Goal: Check status: Check status

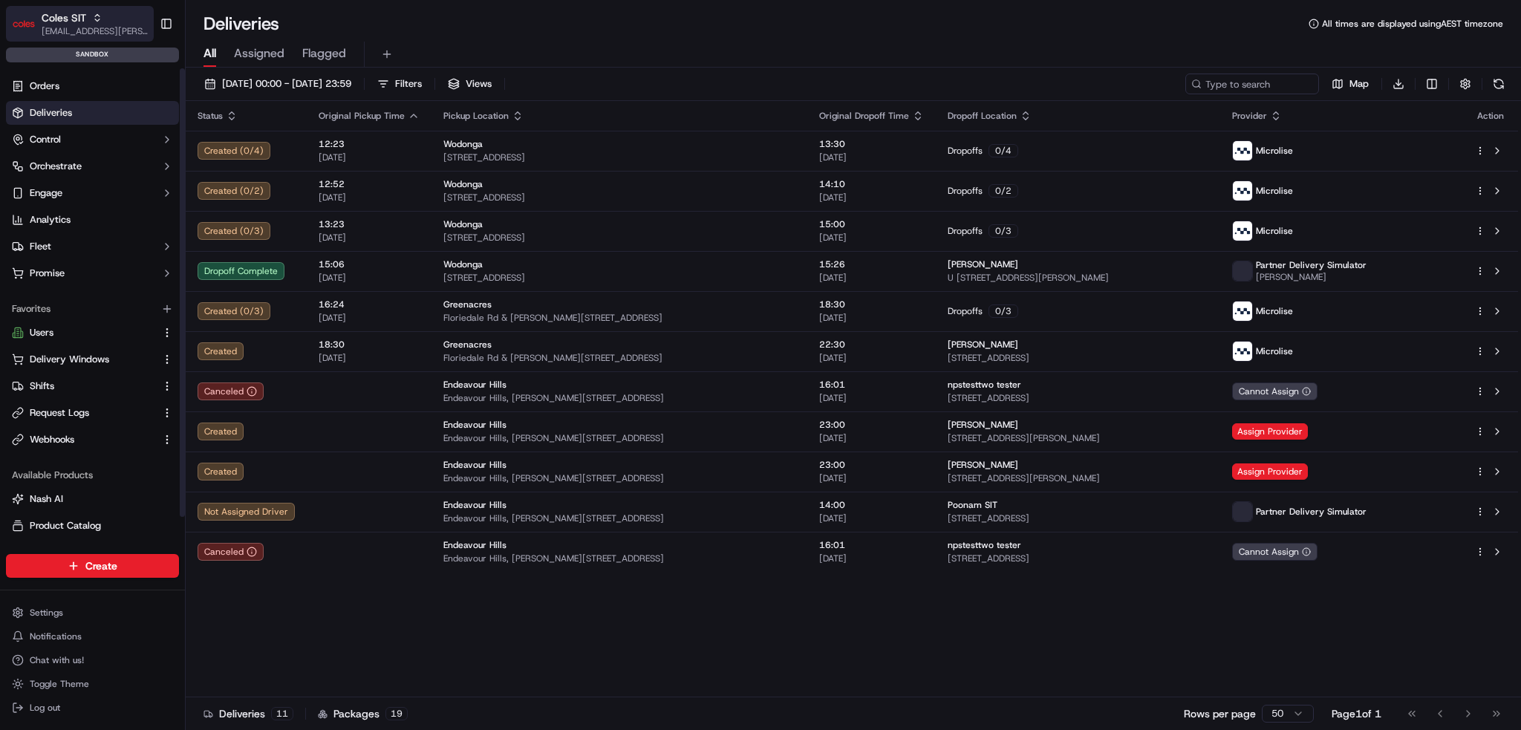
click at [95, 20] on icon "button" at bounding box center [97, 18] width 10 height 10
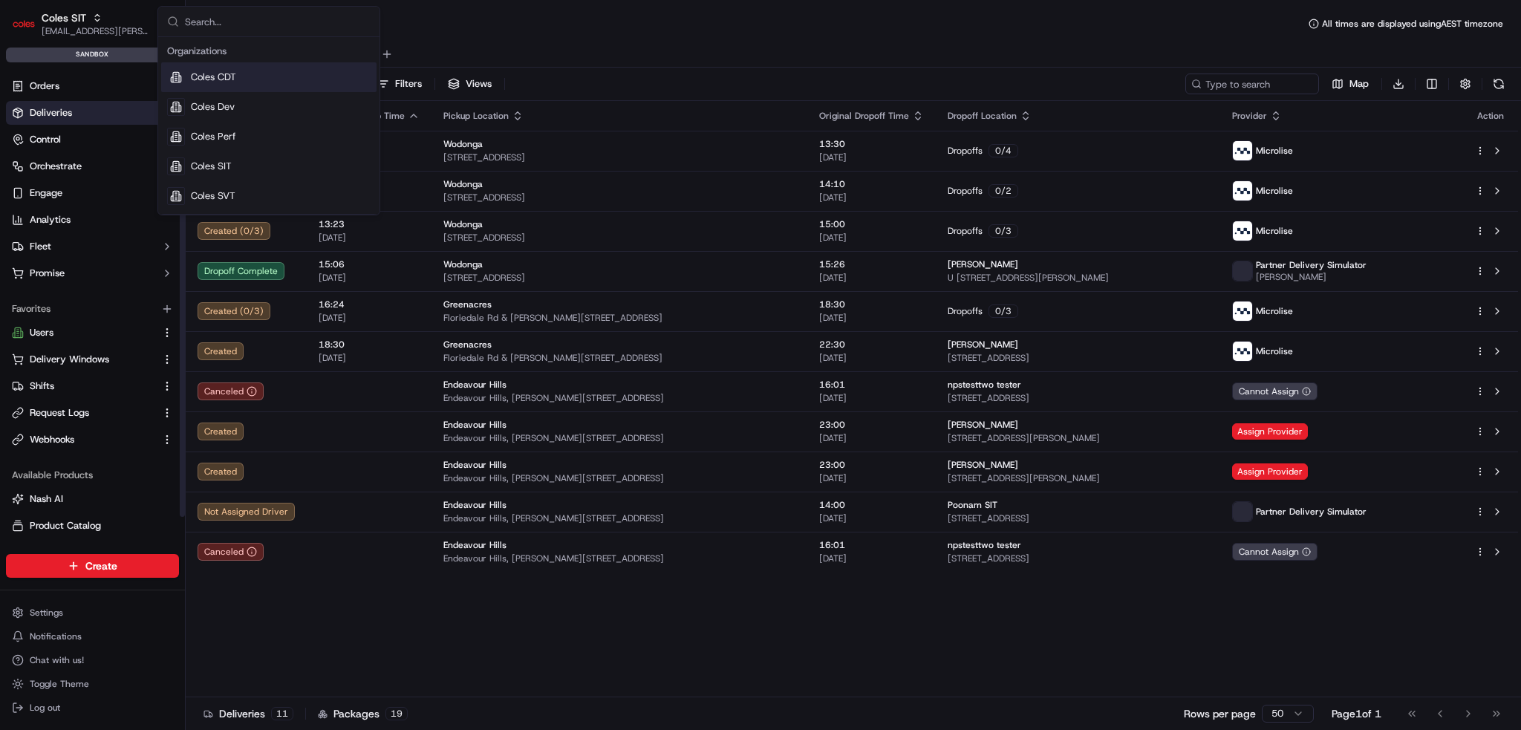
click at [257, 75] on div "Coles CDT" at bounding box center [268, 77] width 215 height 30
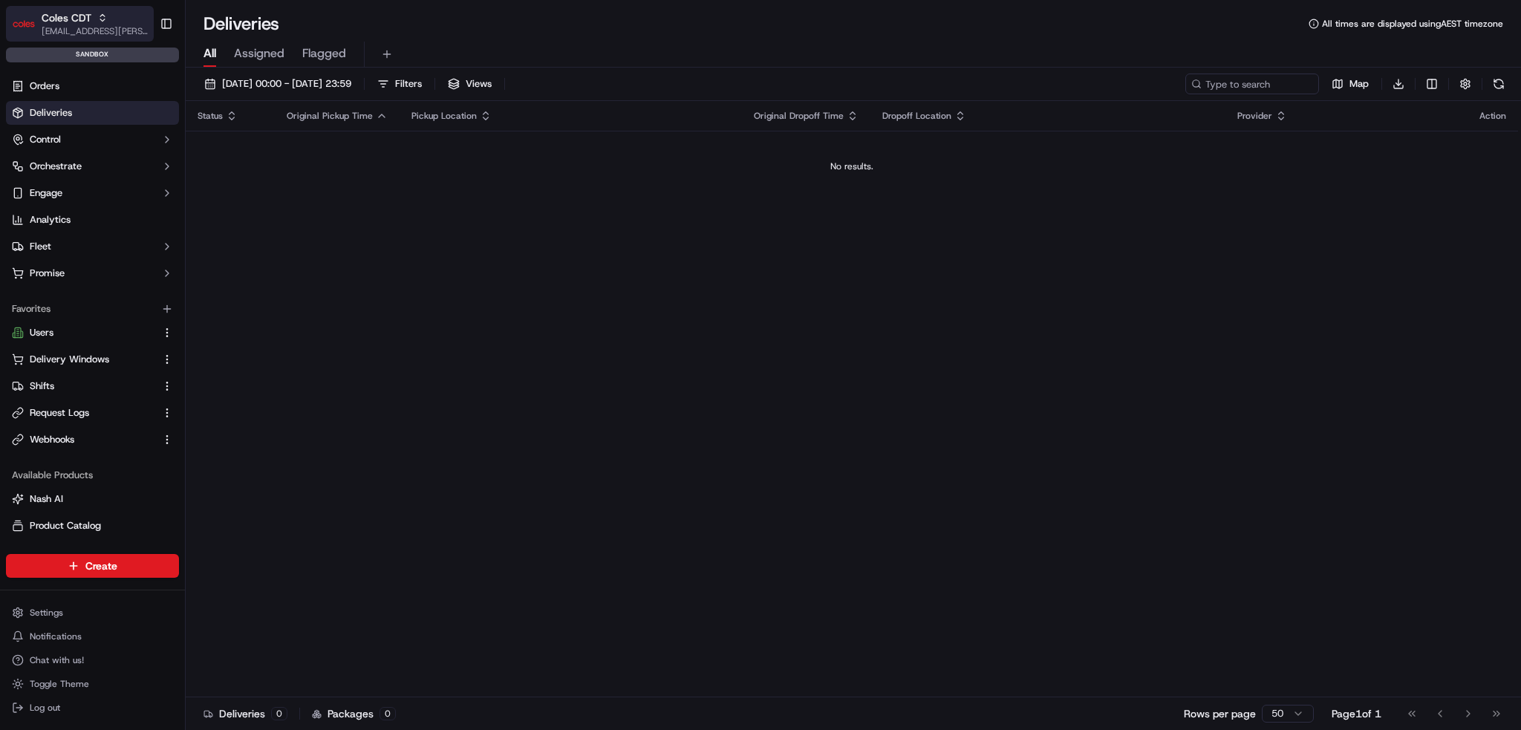
click at [78, 13] on span "Coles CDT" at bounding box center [67, 17] width 50 height 15
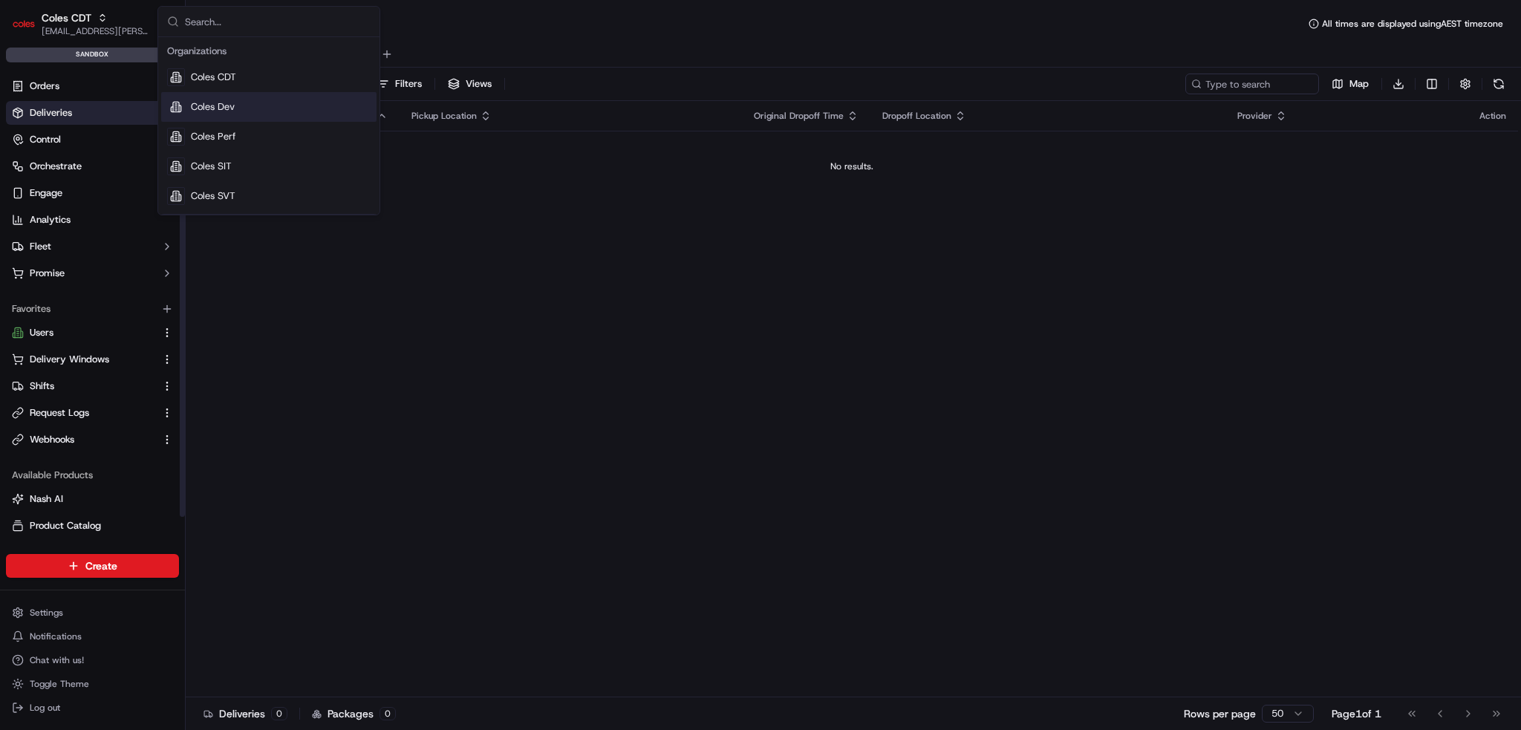
click at [219, 109] on span "Coles Dev" at bounding box center [213, 106] width 44 height 13
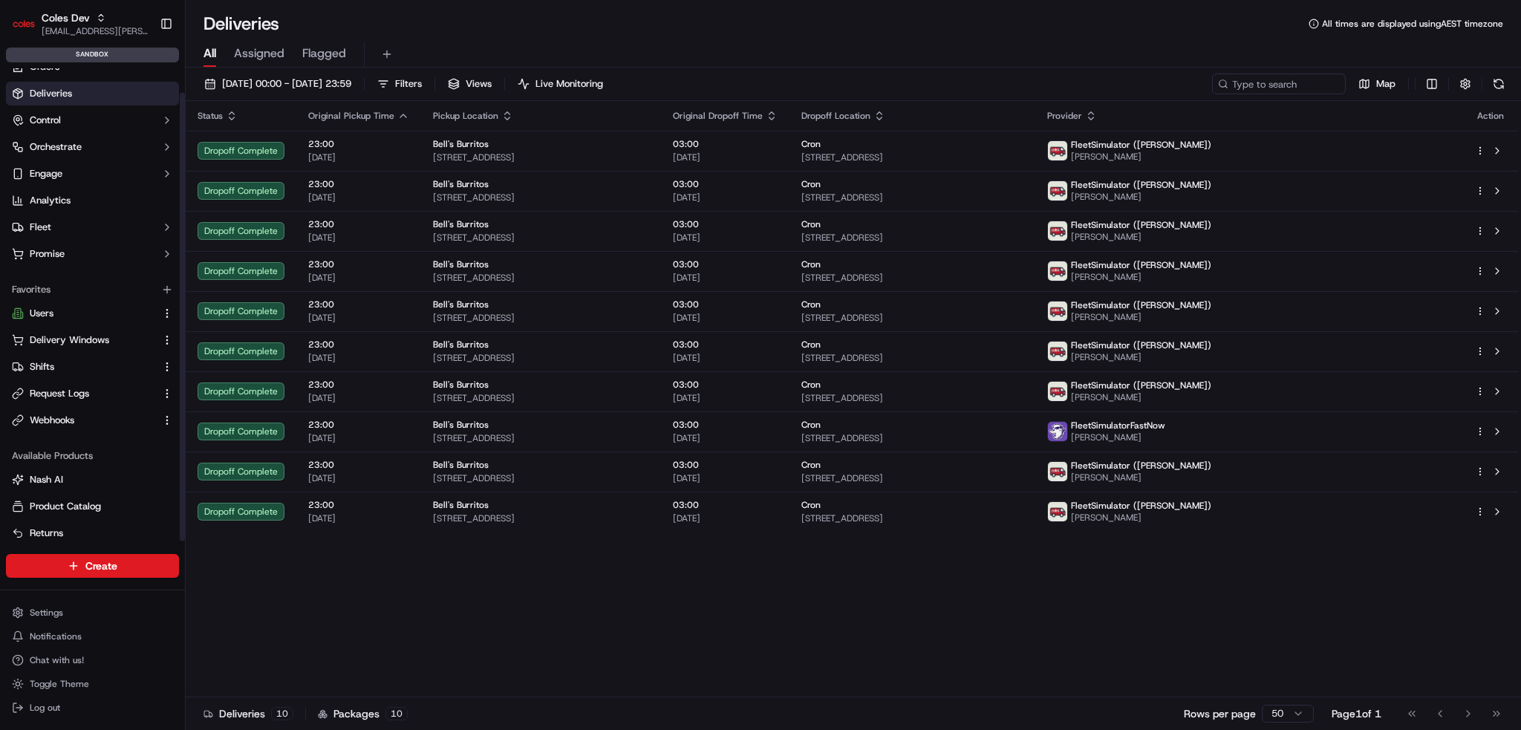
scroll to position [27, 0]
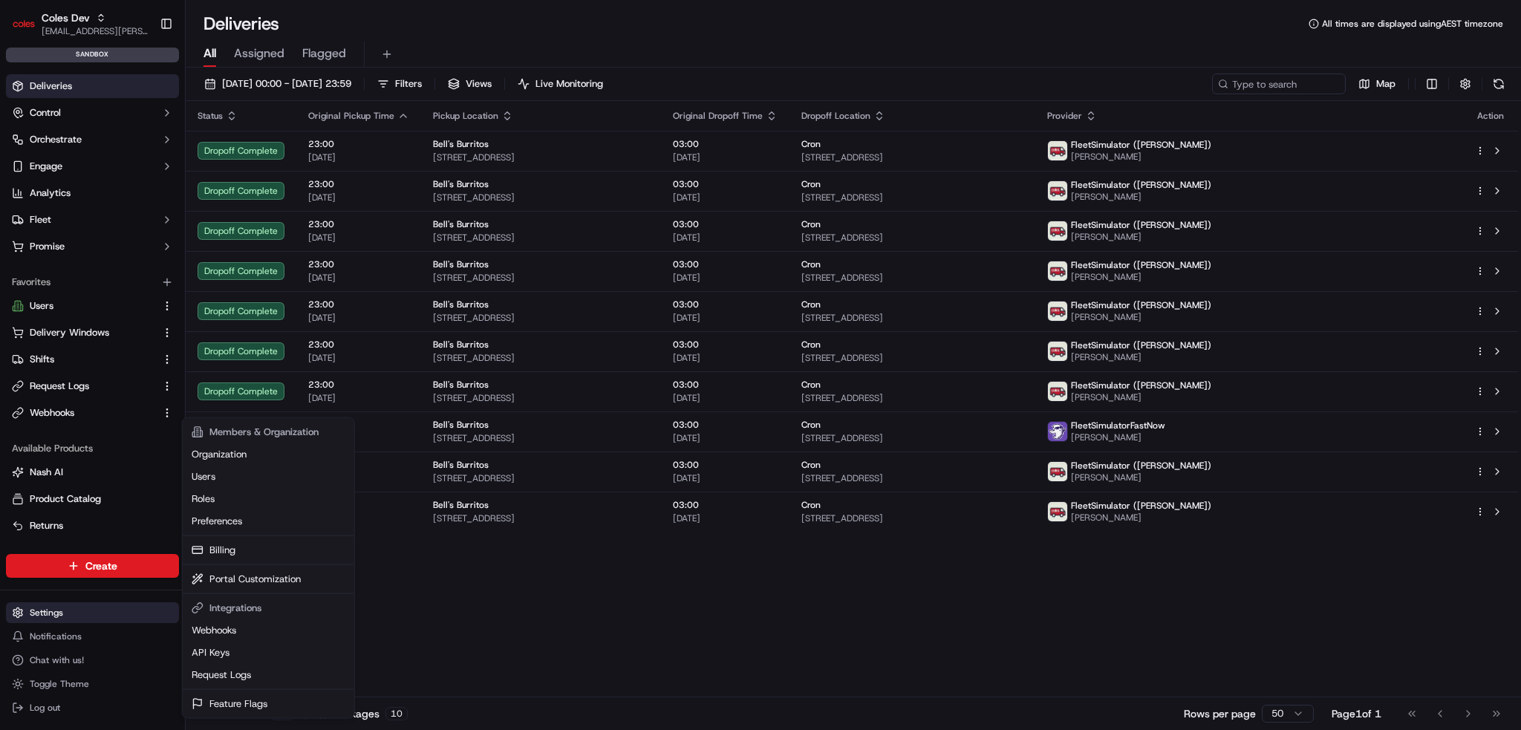
click at [64, 613] on html "Coles Dev ben.ellis@coles.com.au Toggle Sidebar sandbox Orders Deliveries Contr…" at bounding box center [760, 365] width 1521 height 730
click at [68, 391] on html "Coles Dev ben.ellis@coles.com.au Toggle Sidebar sandbox Orders Deliveries Contr…" at bounding box center [760, 365] width 1521 height 730
click at [68, 391] on span "Request Logs" at bounding box center [59, 385] width 59 height 13
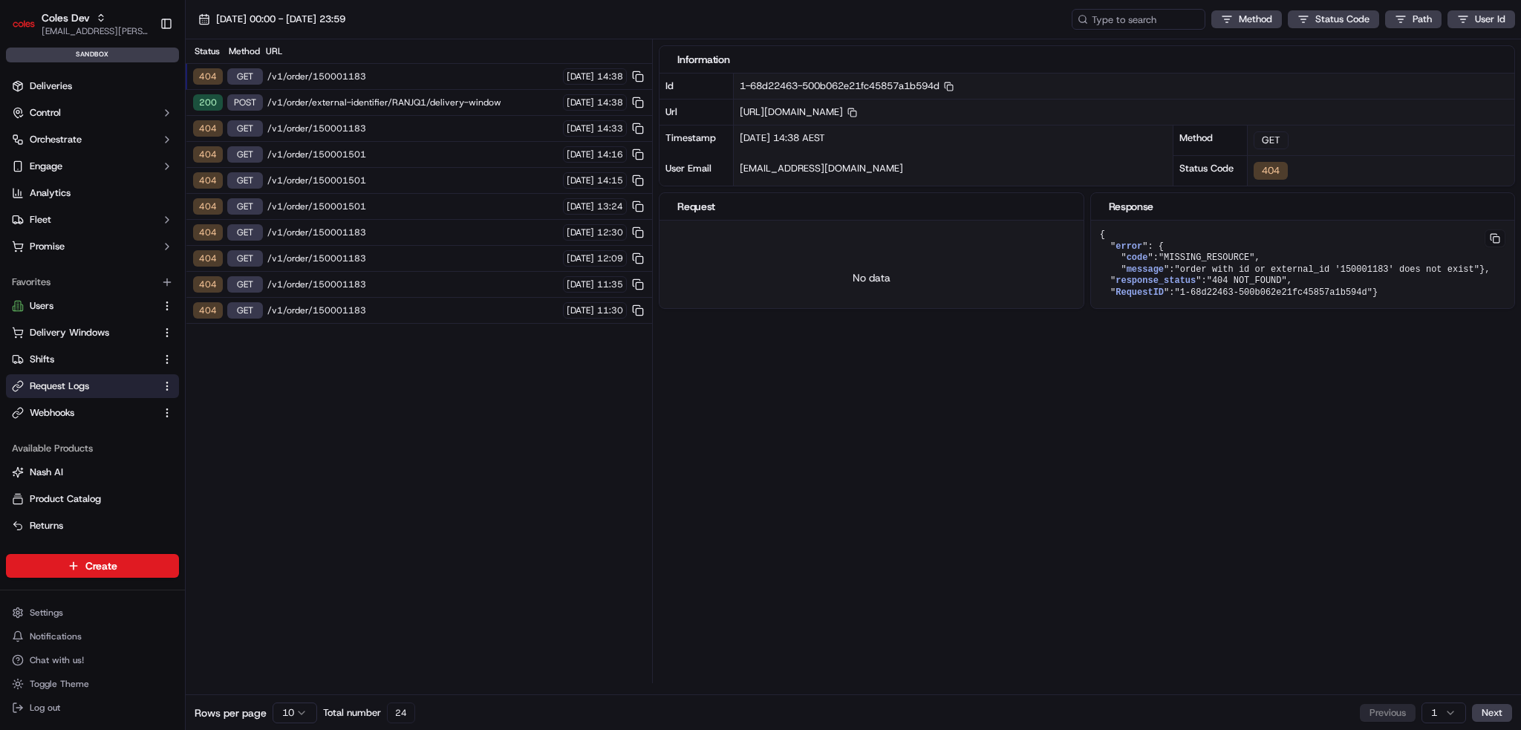
click at [327, 105] on span "/v1/order/external-identifier/RANJQ1/delivery-window" at bounding box center [412, 103] width 291 height 12
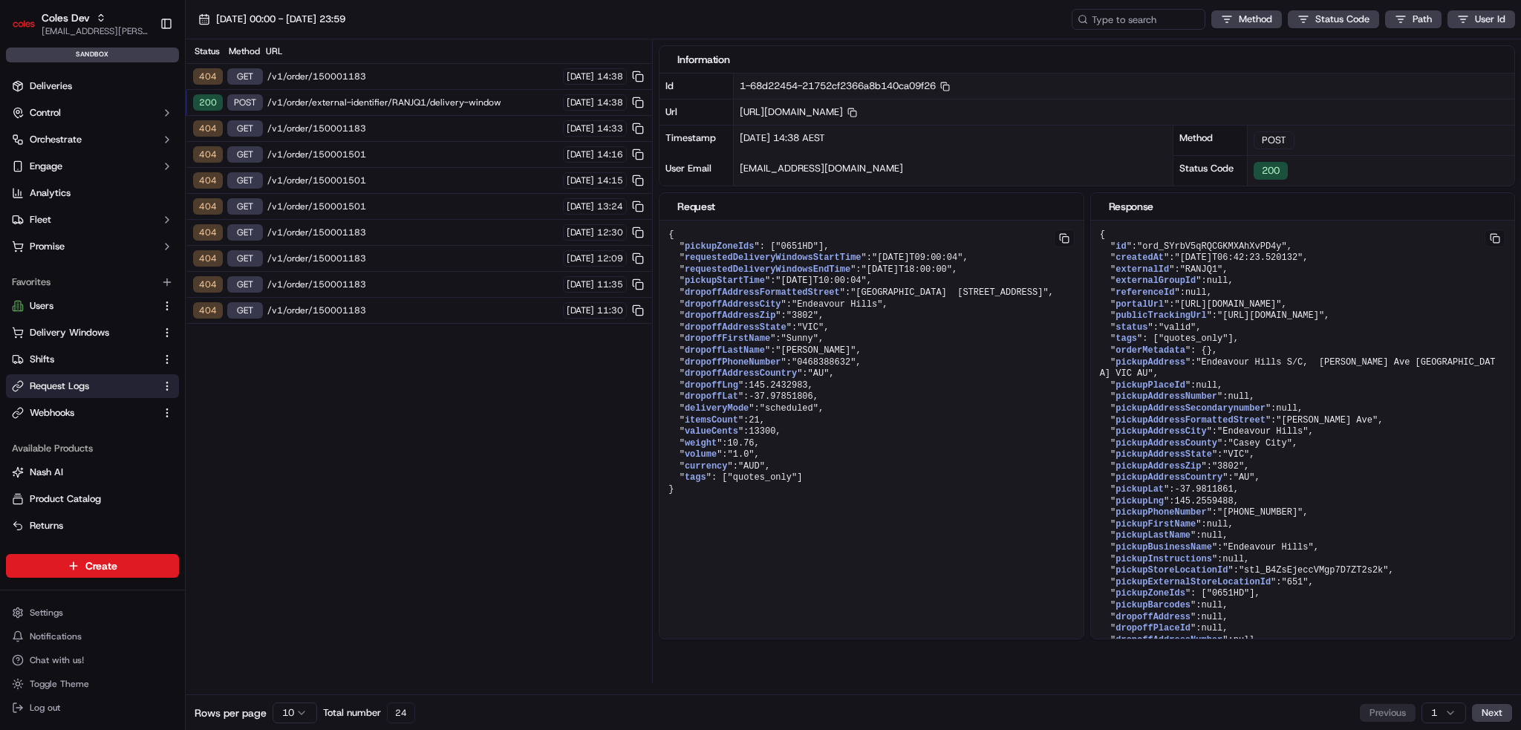
click at [293, 710] on html "Coles Dev ben.ellis@coles.com.au Toggle Sidebar sandbox Orders Deliveries Contr…" at bounding box center [760, 365] width 1521 height 730
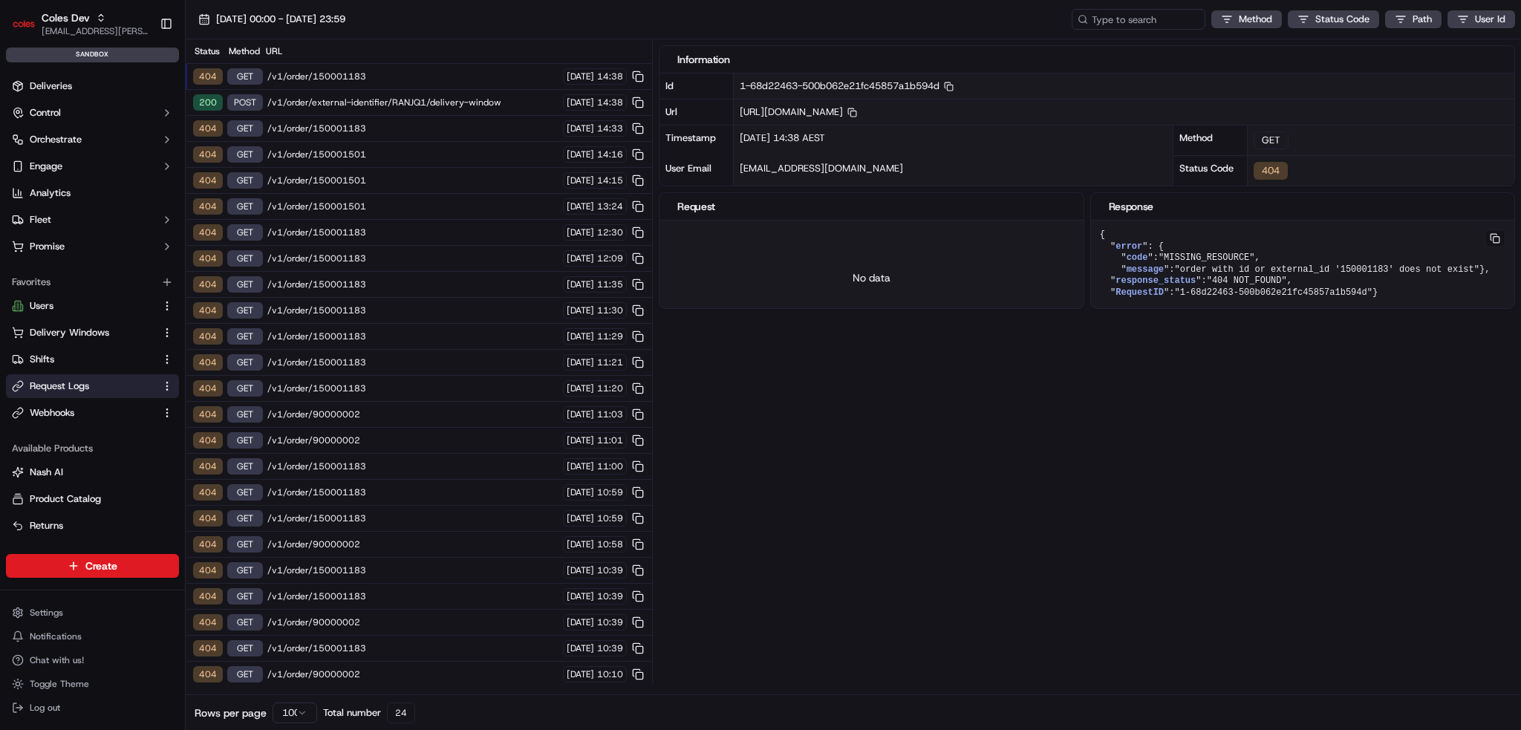
click at [480, 564] on span "/v1/order/150001183" at bounding box center [412, 570] width 291 height 12
click at [475, 616] on span "/v1/order/90000002" at bounding box center [412, 622] width 291 height 12
click at [470, 623] on div "404 GET /v1/order/90000002 23/09/2025 10:39" at bounding box center [419, 623] width 466 height 26
click at [477, 642] on span "/v1/order/150001183" at bounding box center [412, 648] width 291 height 12
click at [491, 558] on div "404 GET /v1/order/150001183 23/09/2025 10:39" at bounding box center [419, 571] width 466 height 26
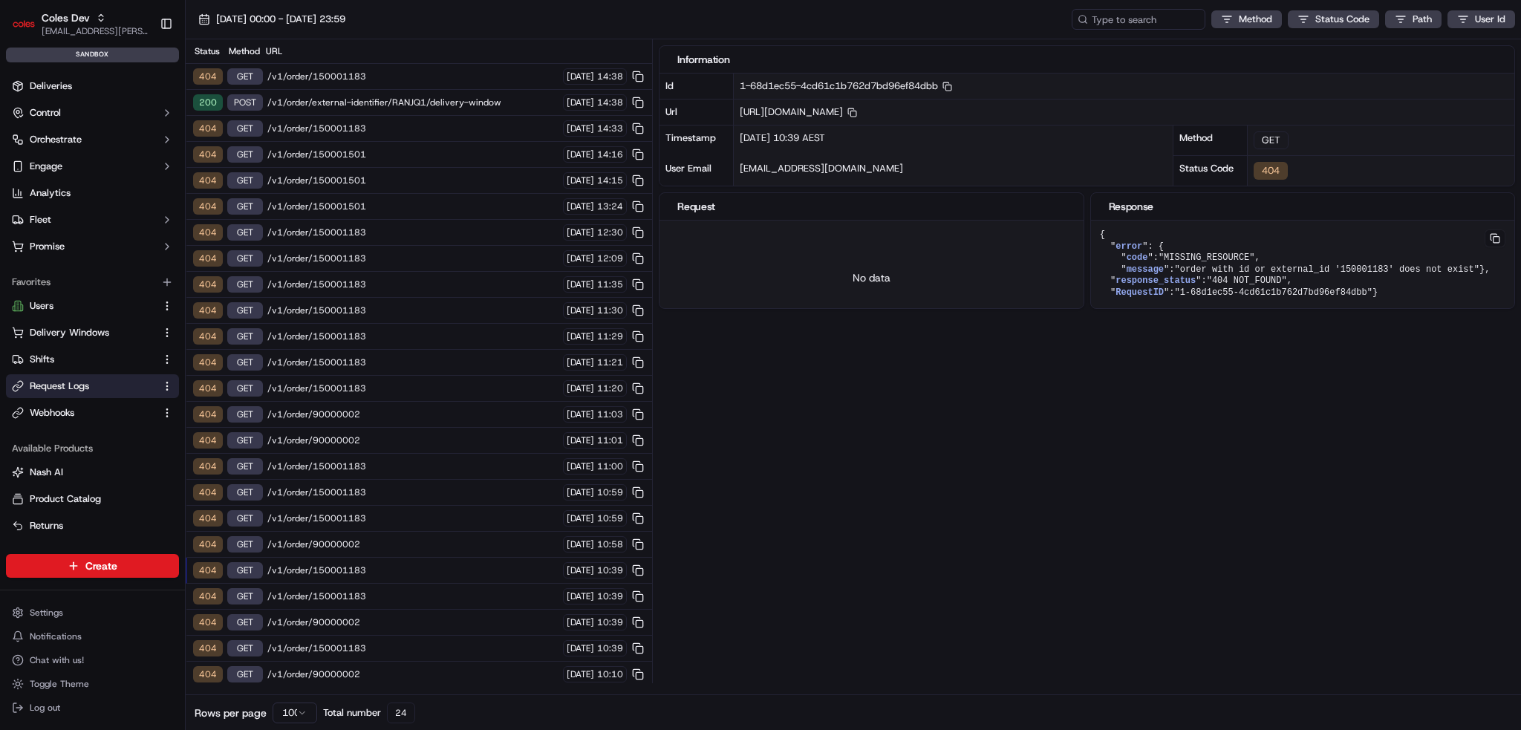
drag, startPoint x: 506, startPoint y: 436, endPoint x: 506, endPoint y: 425, distance: 10.4
click at [506, 436] on span "/v1/order/90000002" at bounding box center [412, 440] width 291 height 12
click at [496, 340] on div "404 GET /v1/order/150001183 23/09/2025 11:29" at bounding box center [419, 337] width 466 height 26
drag, startPoint x: 495, startPoint y: 461, endPoint x: 493, endPoint y: 499, distance: 37.9
click at [493, 493] on div "Status Method URL 404 GET /v1/order/150001183 23/09/2025 14:38 200 POST /v1/ord…" at bounding box center [419, 363] width 466 height 648
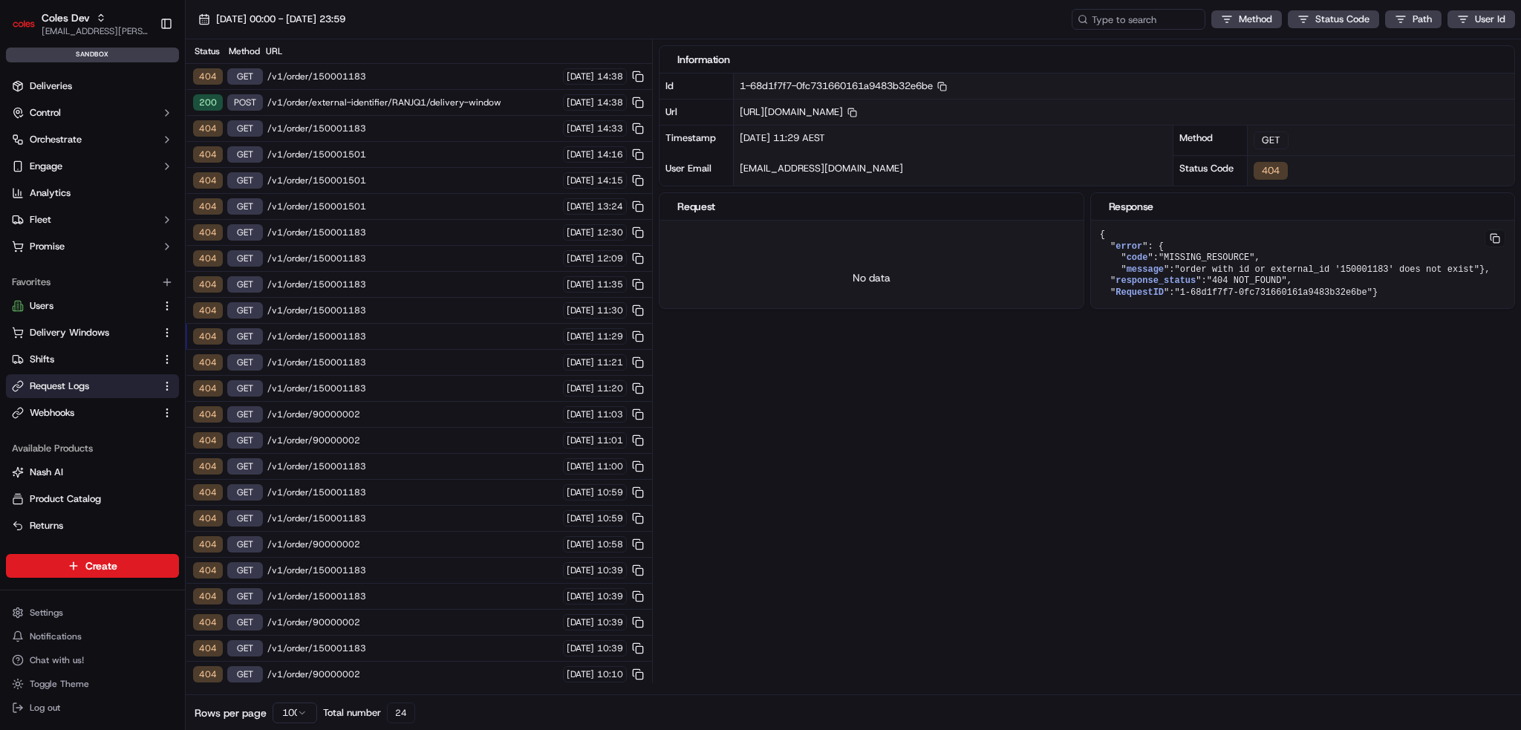
click at [498, 532] on div "404 GET /v1/order/90000002 23/09/2025 10:58" at bounding box center [419, 545] width 466 height 26
click at [509, 590] on span "/v1/order/150001183" at bounding box center [412, 596] width 291 height 12
click at [514, 622] on div "404 GET /v1/order/90000002 23/09/2025 10:39" at bounding box center [419, 623] width 466 height 26
click at [490, 543] on div "404 GET /v1/order/90000002 23/09/2025 10:58" at bounding box center [419, 545] width 466 height 26
drag, startPoint x: 386, startPoint y: 24, endPoint x: 385, endPoint y: 16, distance: 8.2
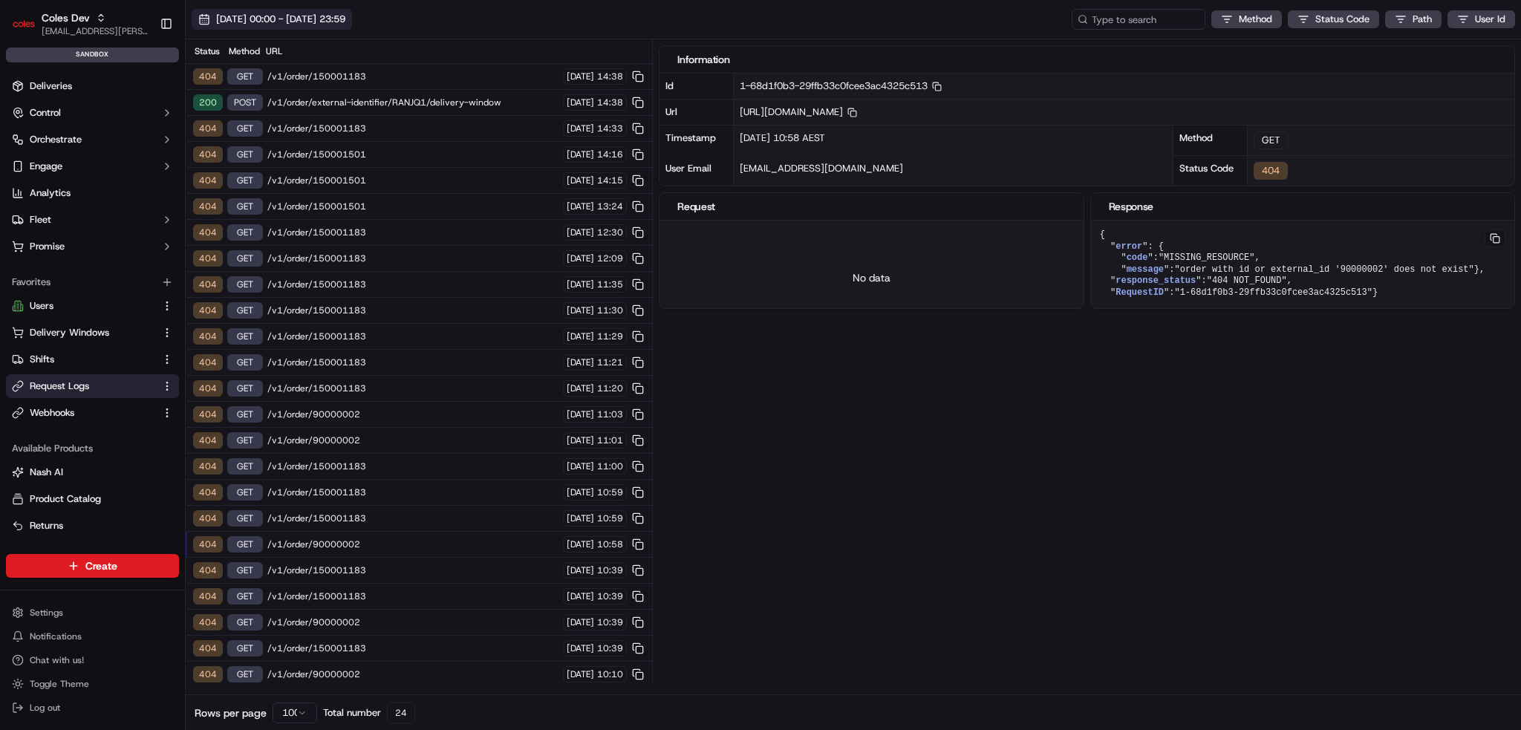
click at [345, 22] on span "[DATE] 00:00 - [DATE] 23:59" at bounding box center [280, 19] width 129 height 13
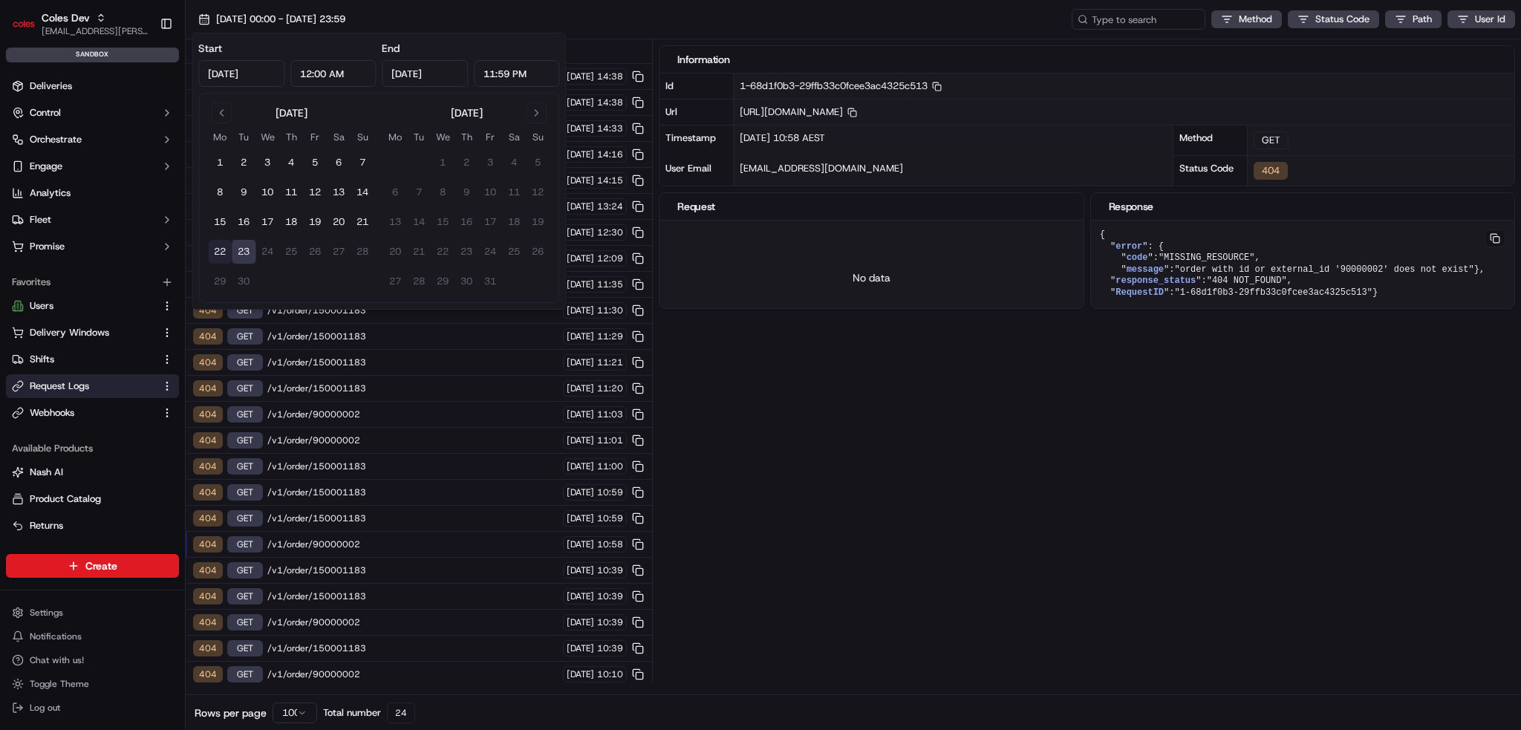
click at [222, 249] on button "22" at bounding box center [220, 252] width 24 height 24
type input "Sep 22, 2025"
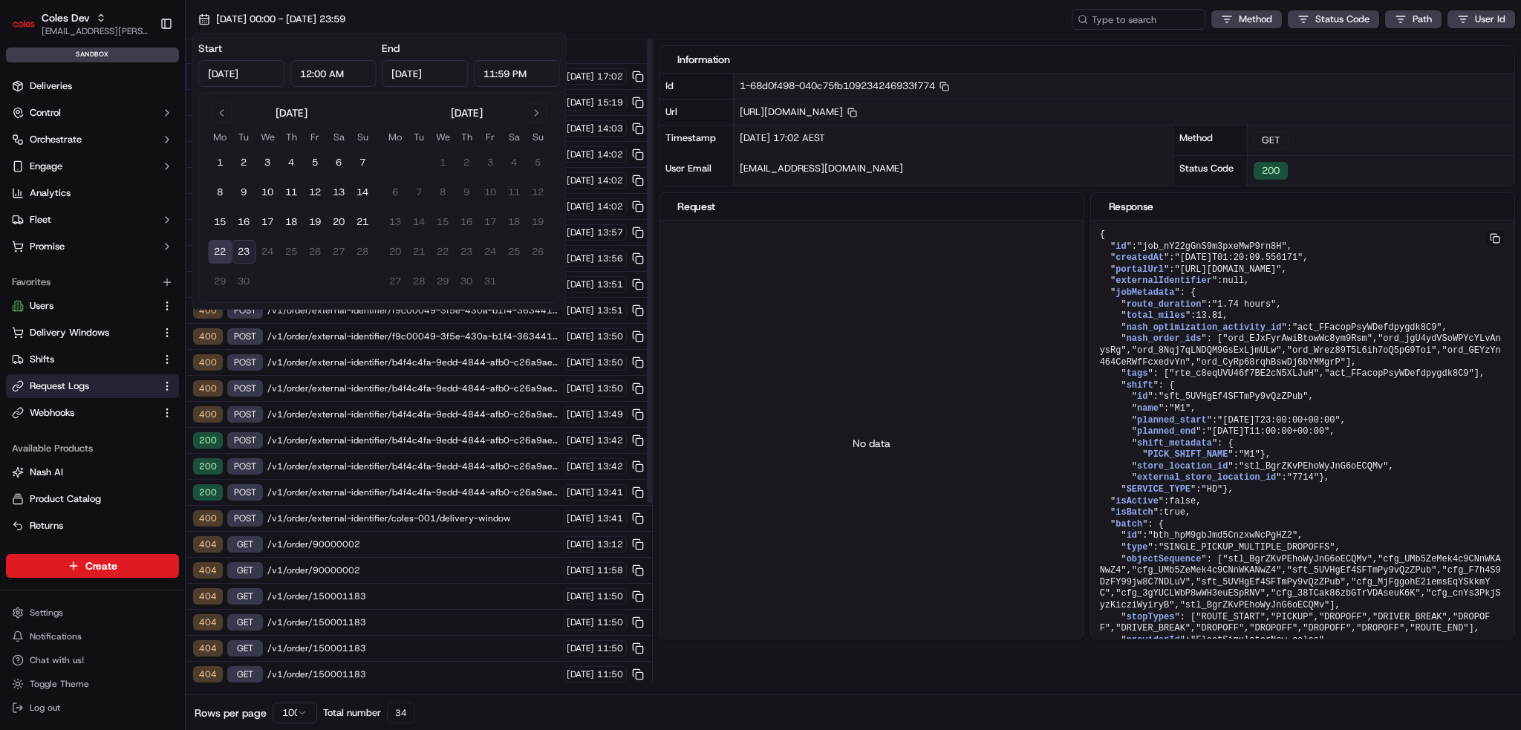
click at [236, 246] on button "23" at bounding box center [244, 252] width 24 height 24
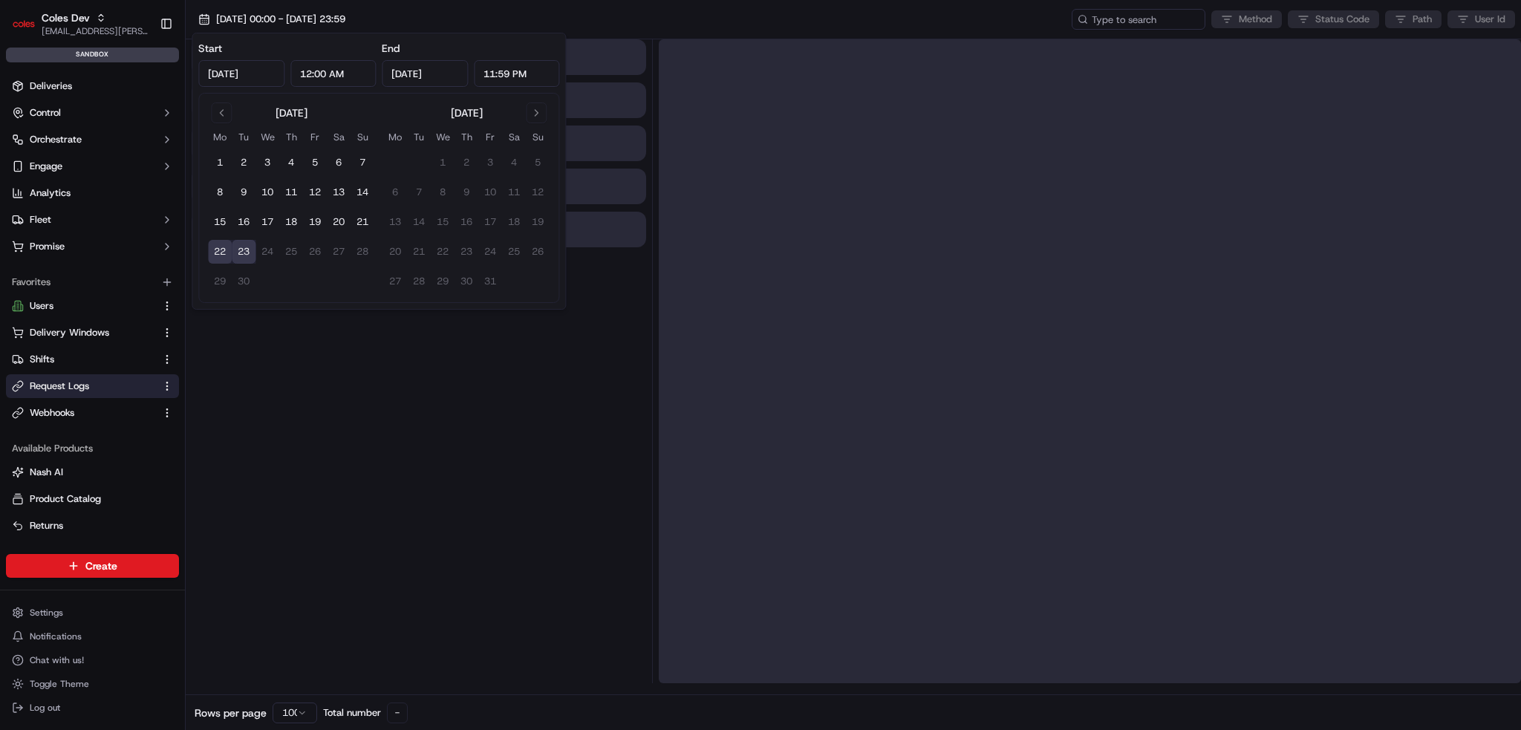
type input "Sep 23, 2025"
click at [470, 532] on div at bounding box center [419, 361] width 454 height 644
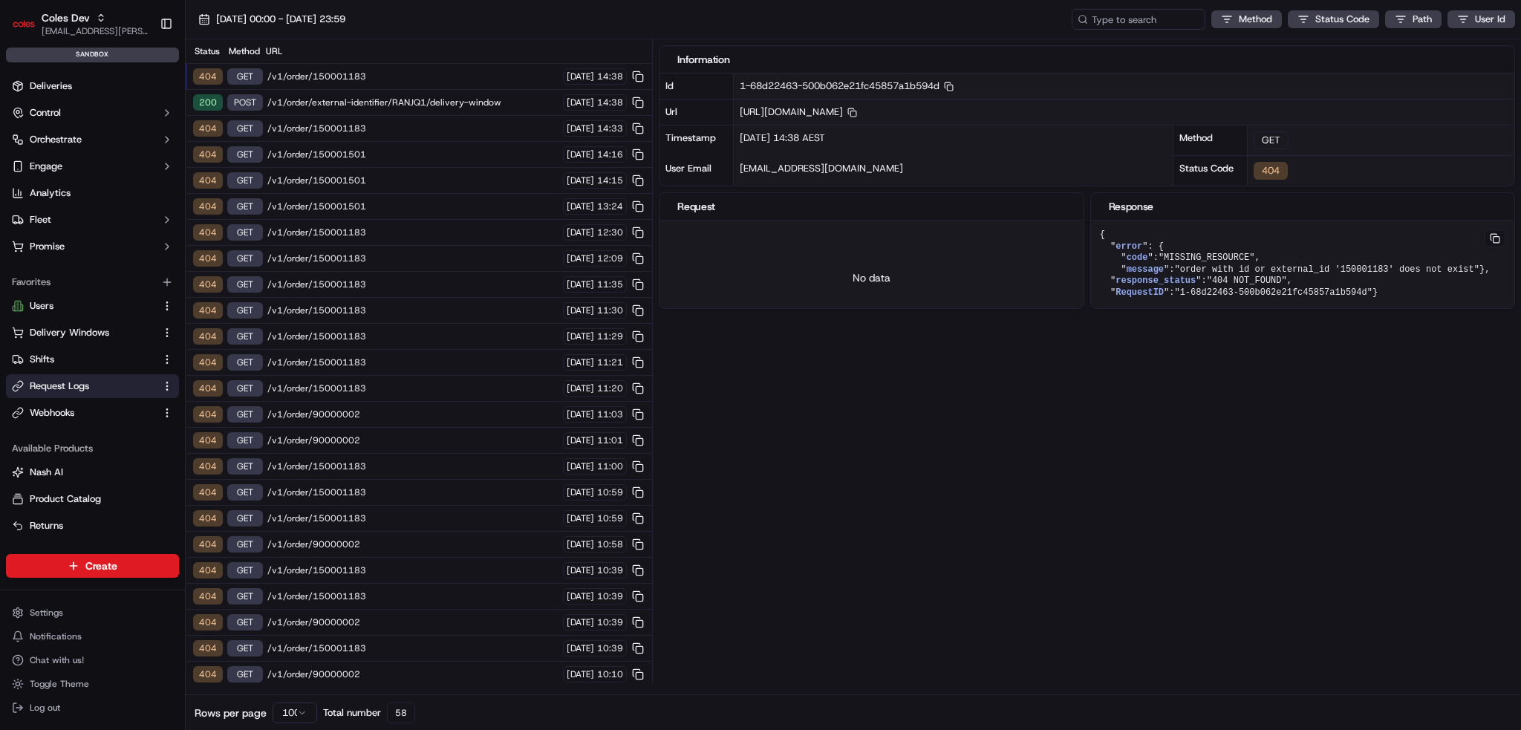
click at [742, 611] on div "Information Id 1-68d22463-500b062e21fc45857a1b594d Copy 1-68d22463-500b062e21fc…" at bounding box center [1090, 361] width 862 height 644
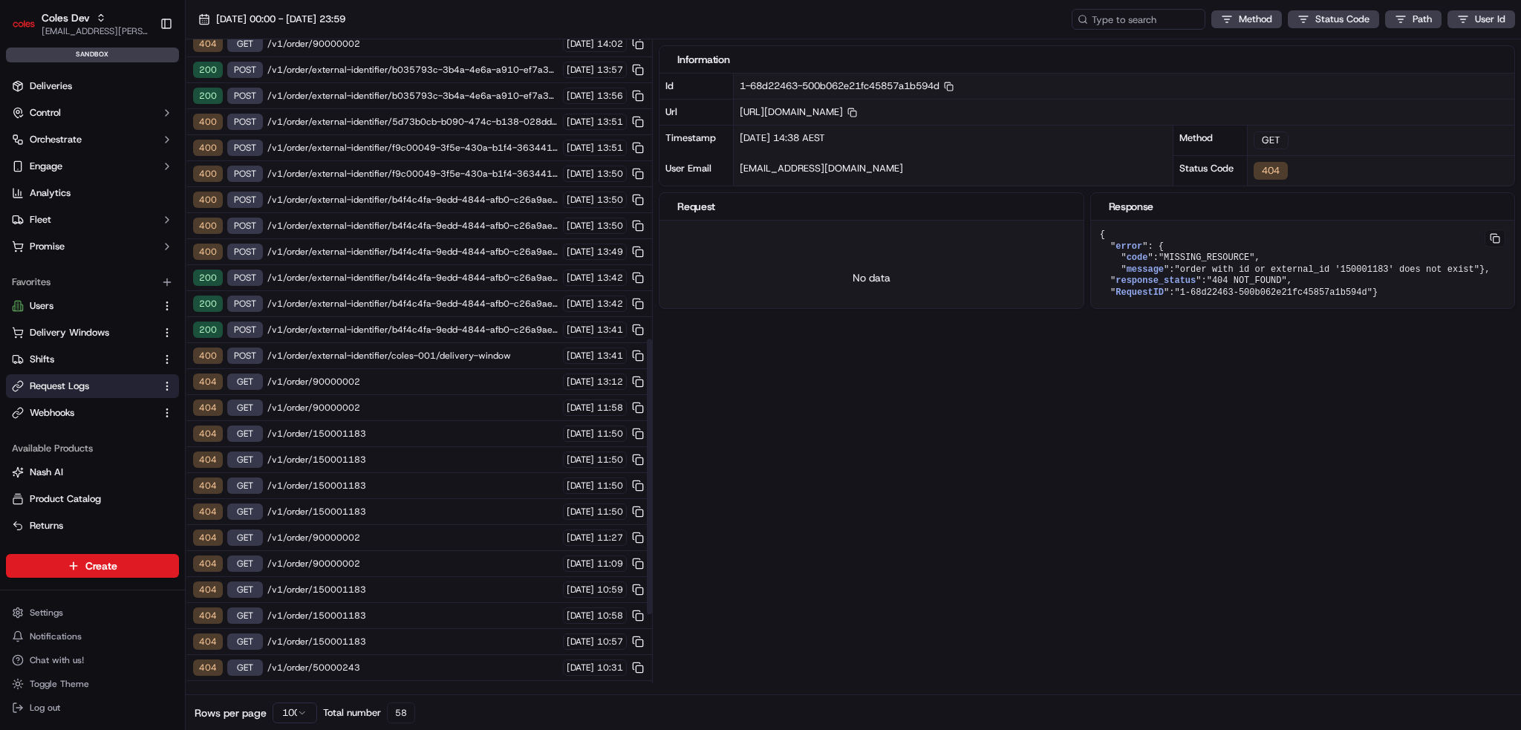
scroll to position [861, 0]
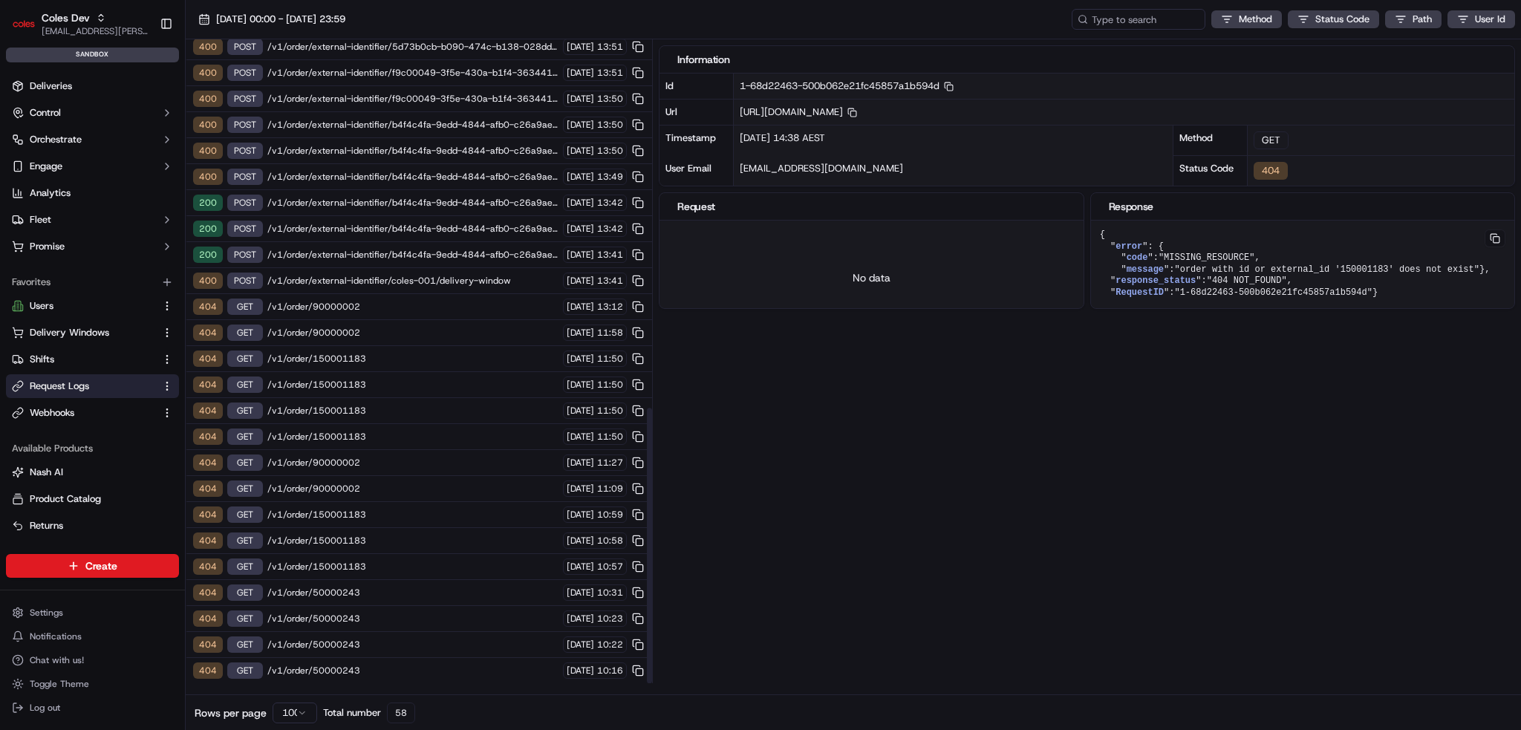
drag, startPoint x: 840, startPoint y: 573, endPoint x: 705, endPoint y: 572, distance: 135.9
click at [840, 572] on div "Information Id 1-68d22463-500b062e21fc45857a1b594d Copy 1-68d22463-500b062e21fc…" at bounding box center [1090, 361] width 862 height 644
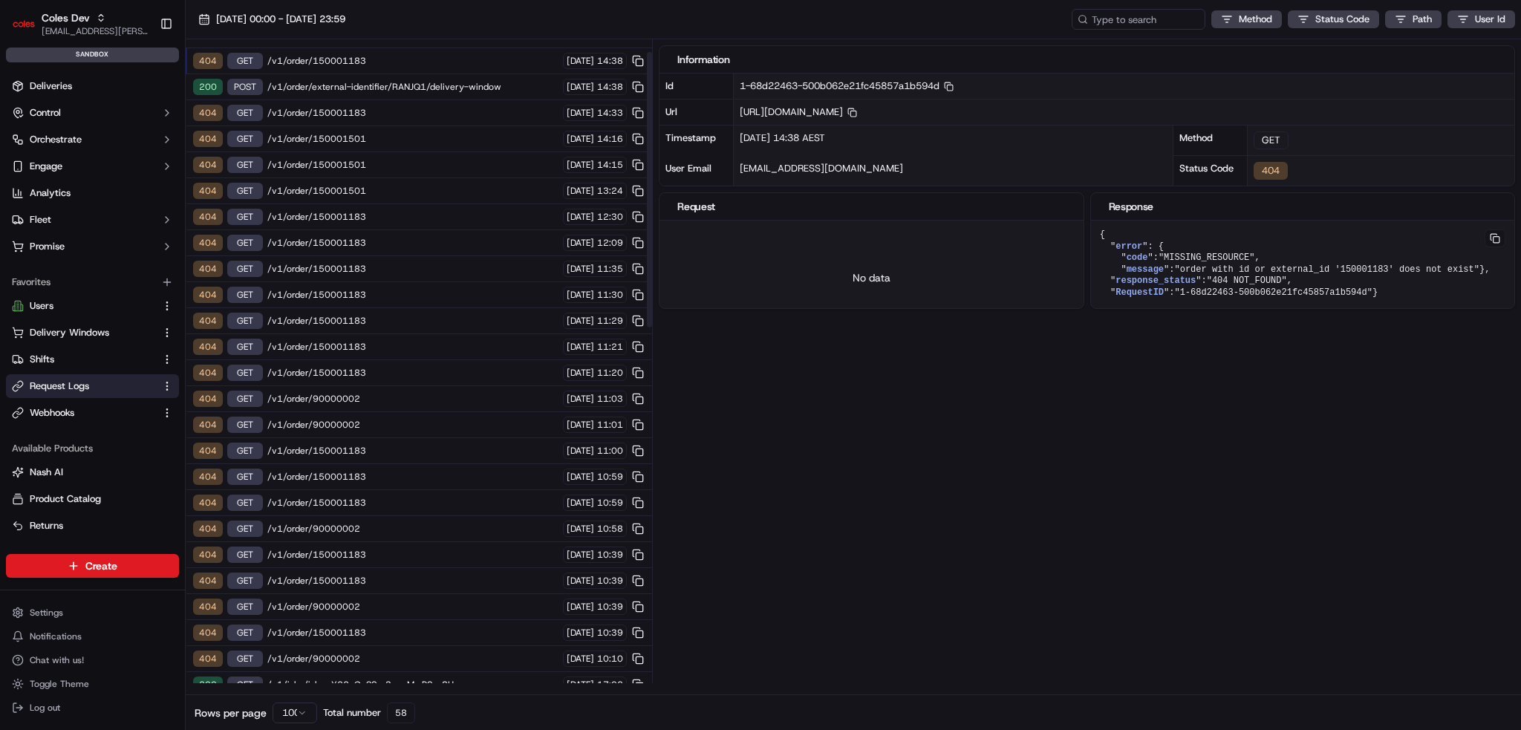
scroll to position [0, 0]
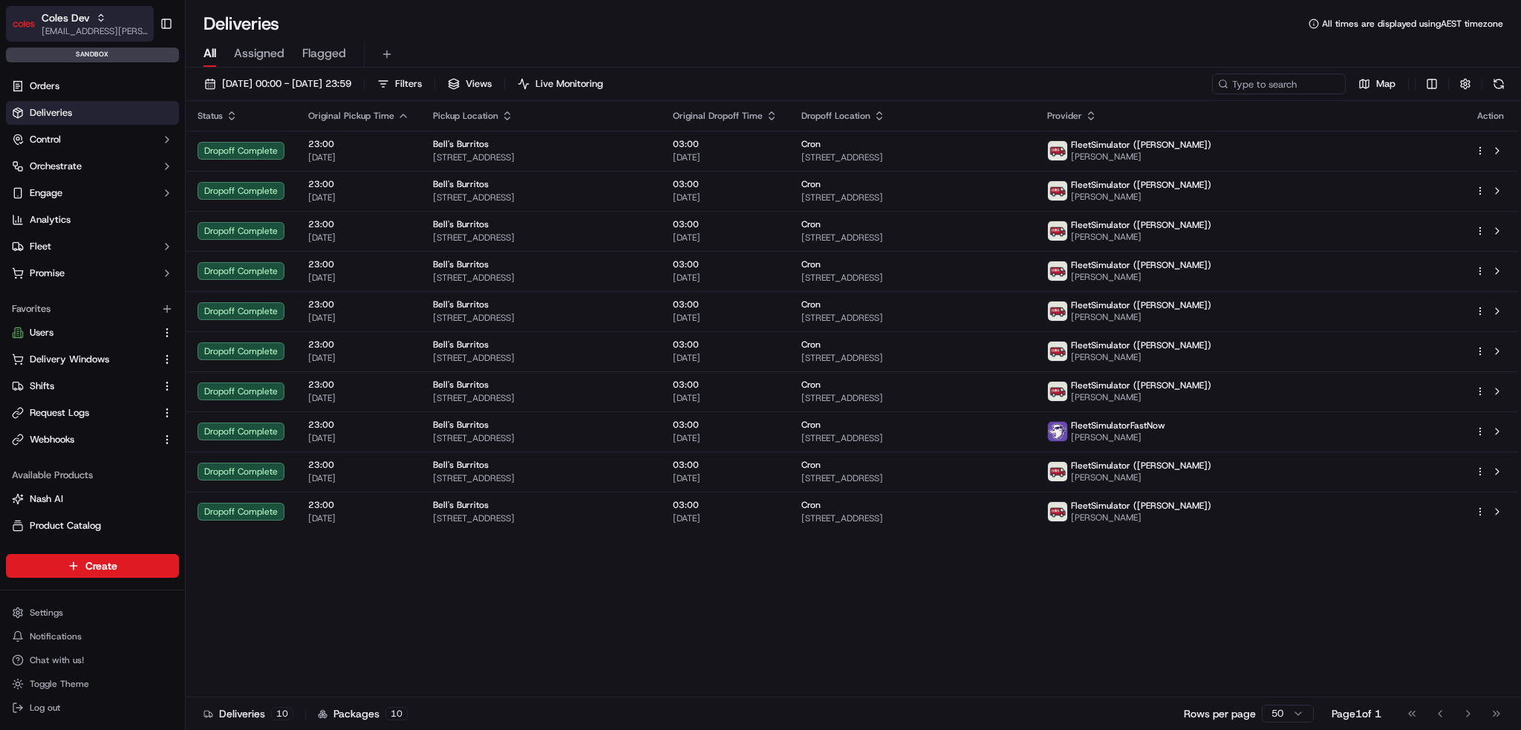
click at [78, 22] on span "Coles Dev" at bounding box center [66, 17] width 48 height 15
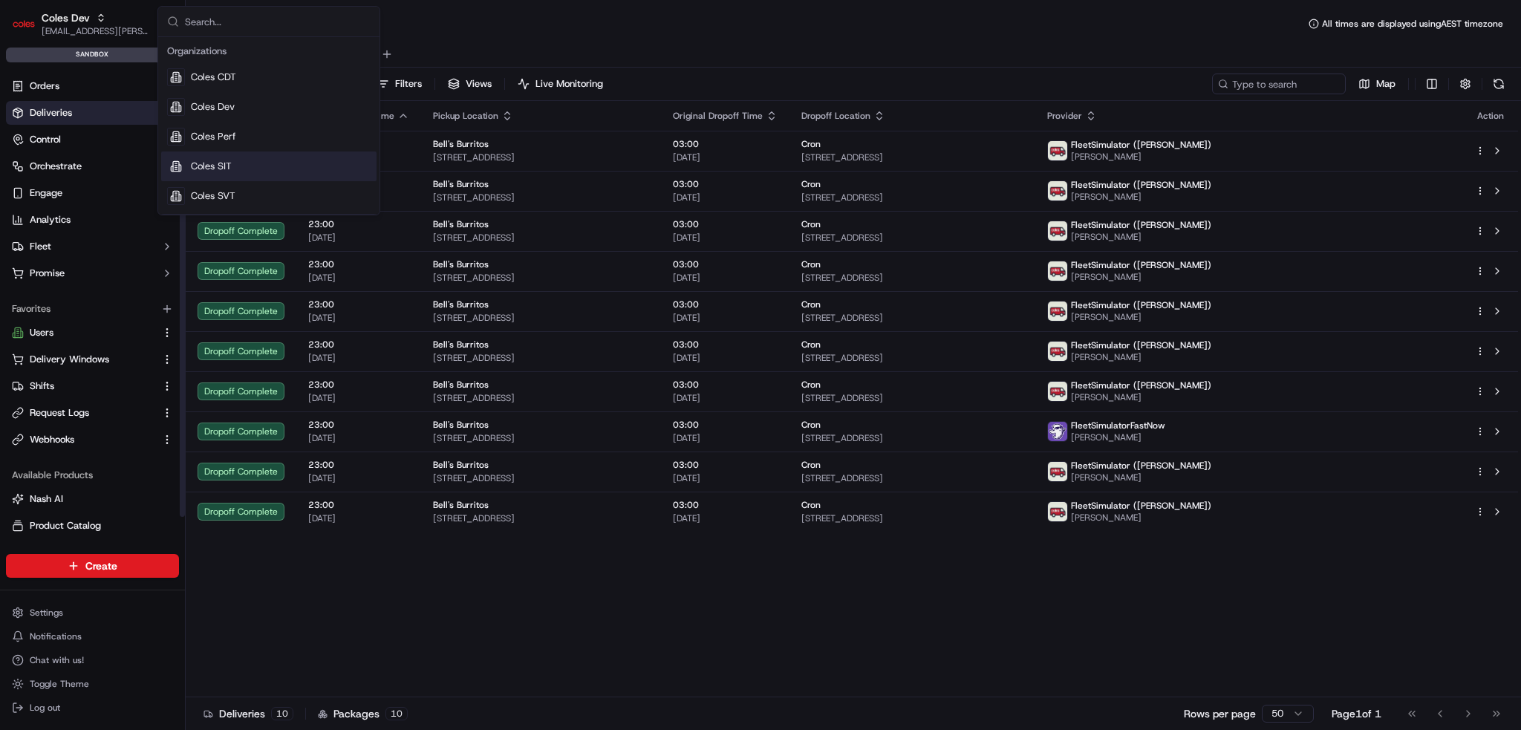
click at [244, 163] on div "Coles SIT" at bounding box center [268, 166] width 215 height 30
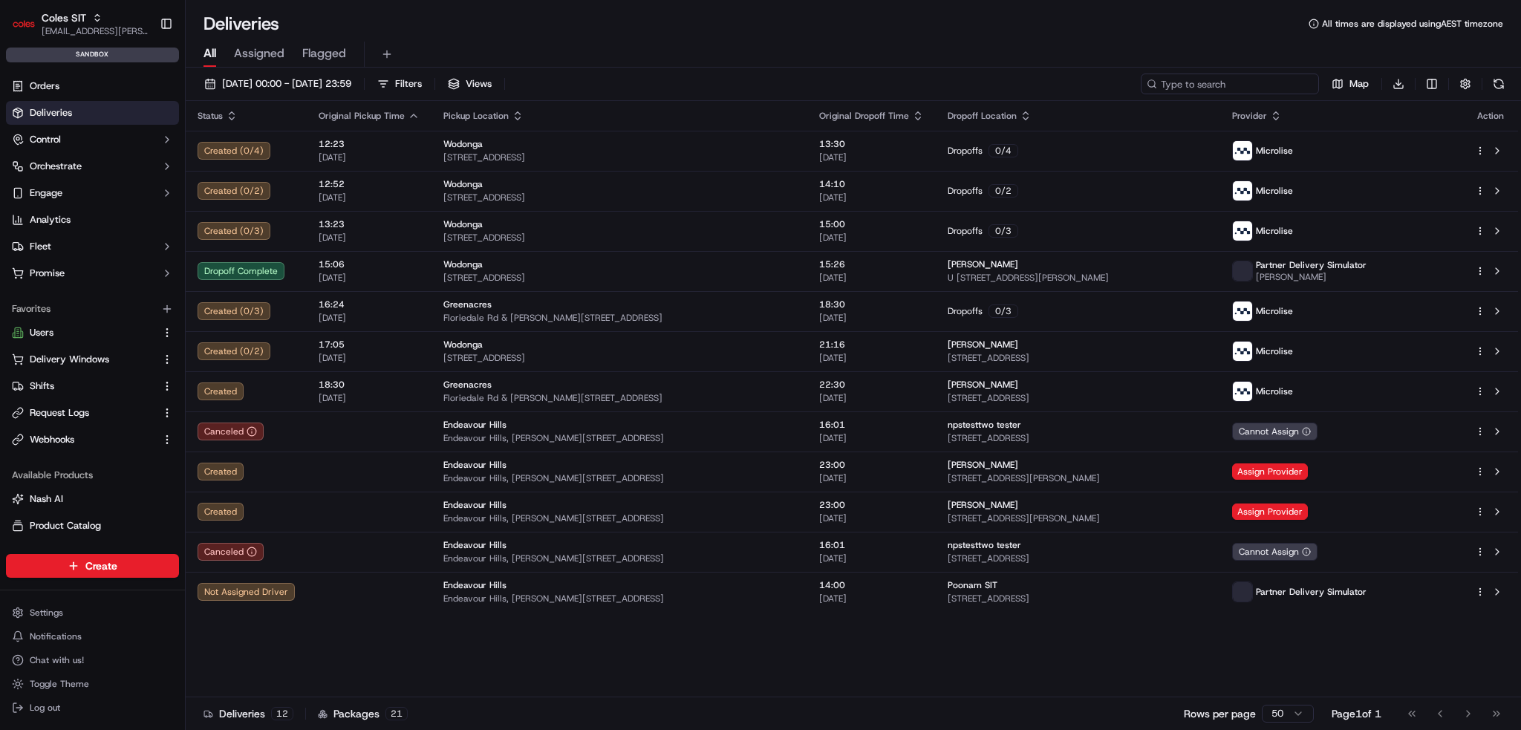
click at [1229, 88] on input at bounding box center [1229, 84] width 178 height 21
paste input "232209355"
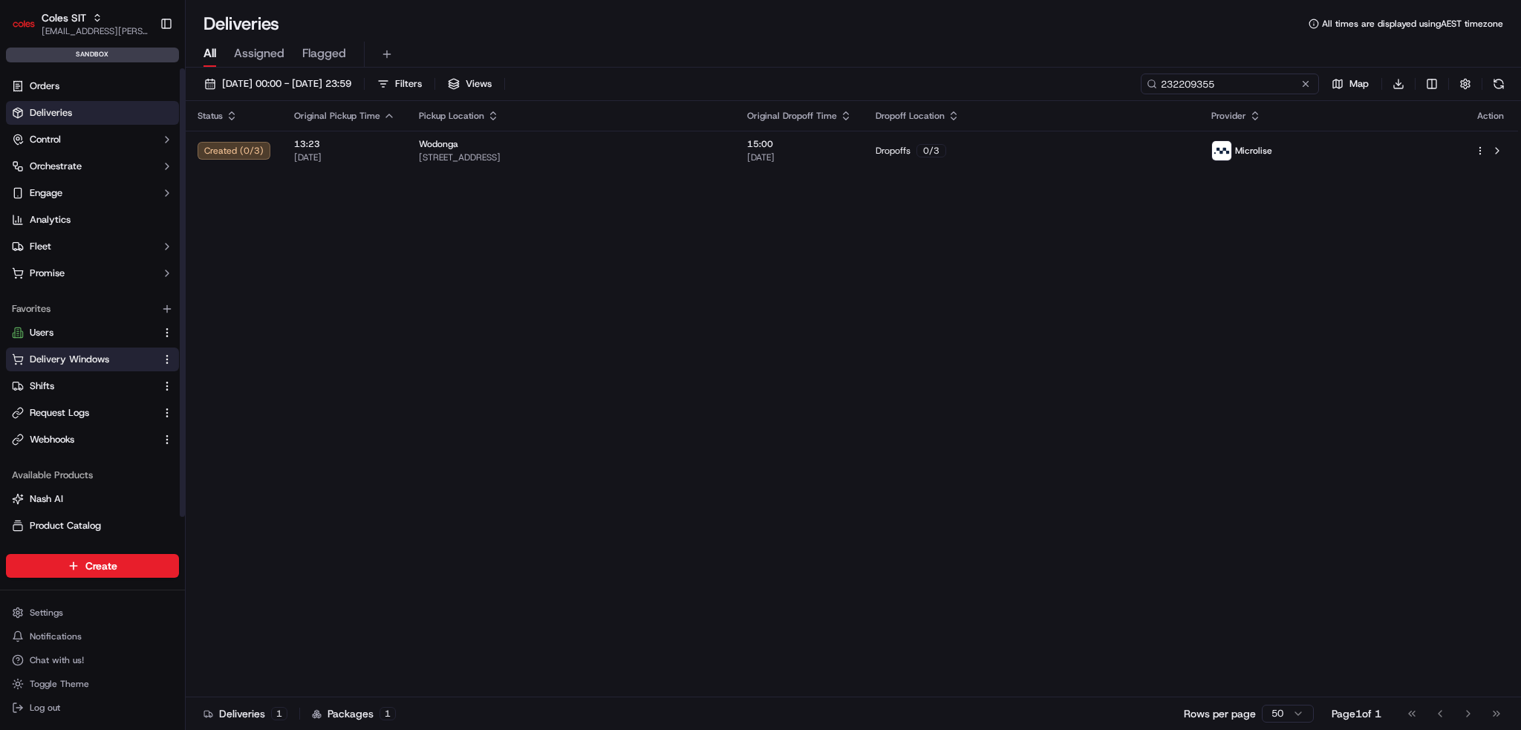
type input "232209355"
click at [98, 362] on span "Delivery Windows" at bounding box center [69, 359] width 79 height 13
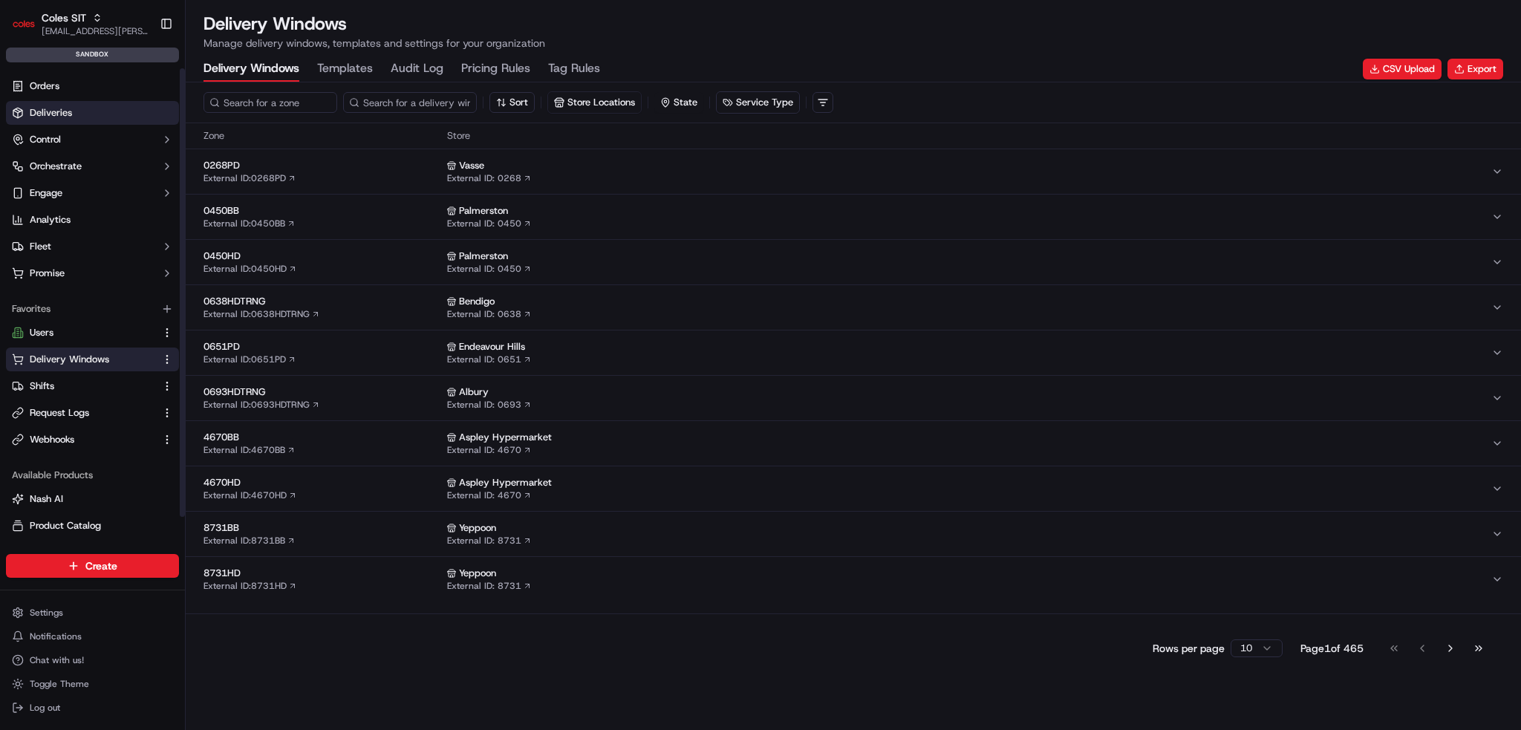
click at [62, 102] on link "Deliveries" at bounding box center [92, 113] width 173 height 24
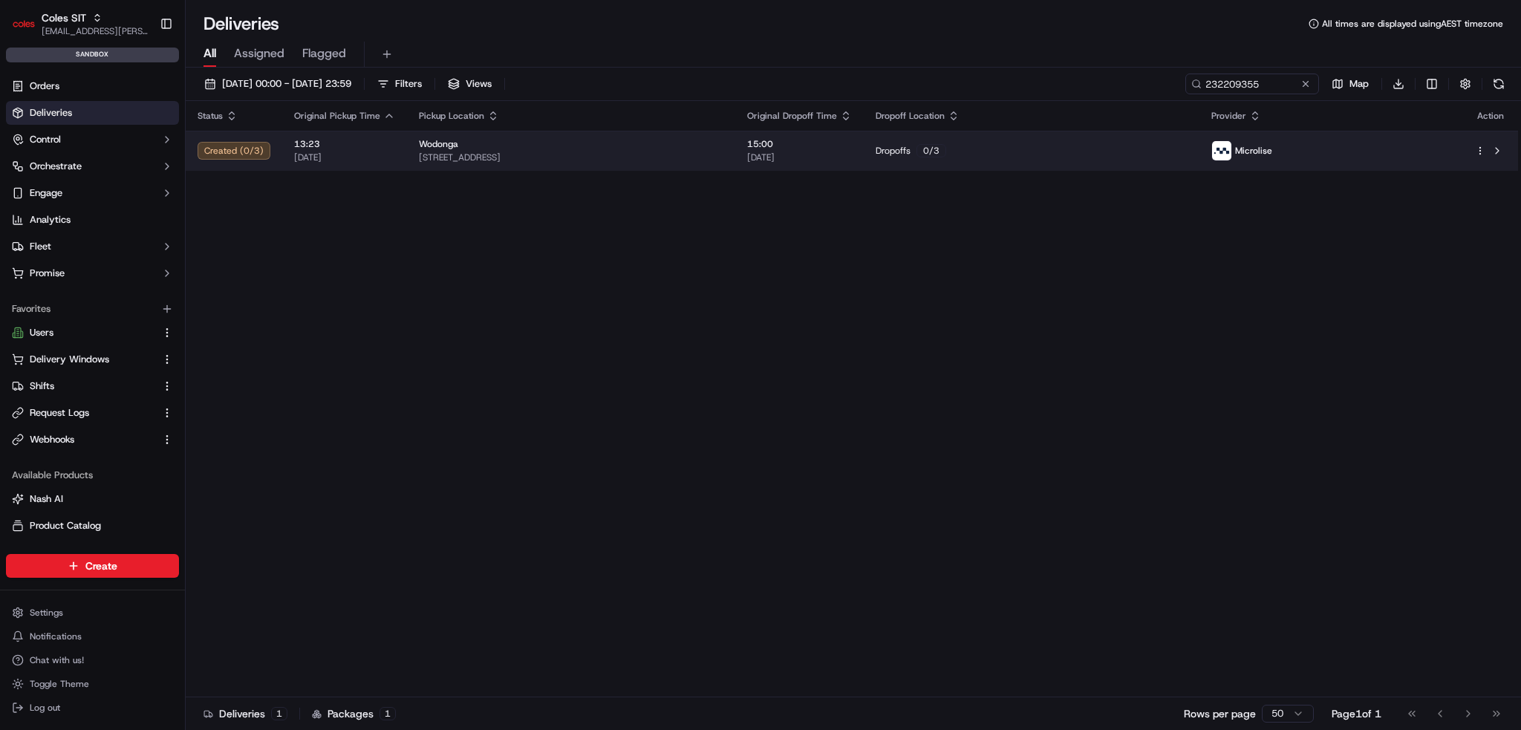
click at [723, 149] on div "Wodonga" at bounding box center [571, 144] width 304 height 12
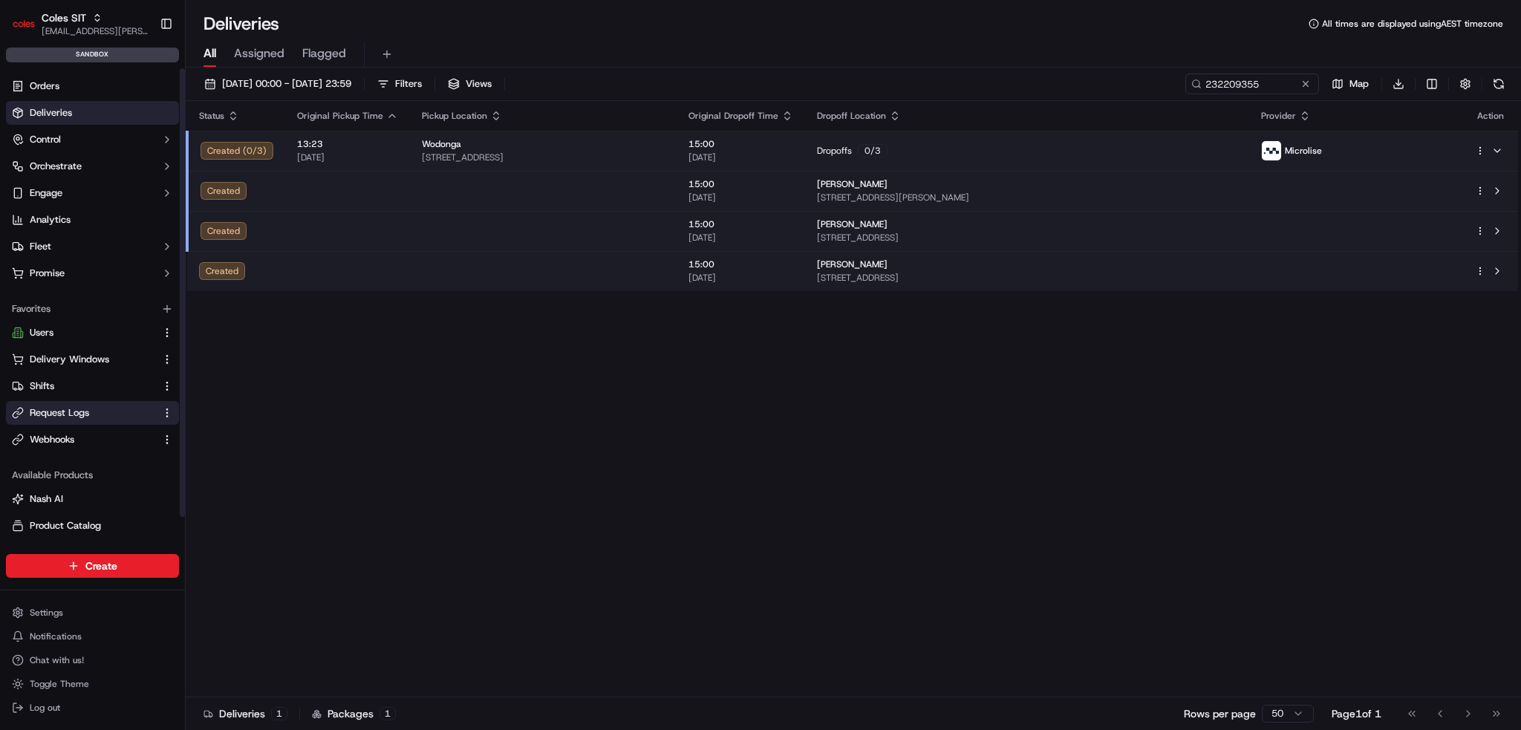
scroll to position [27, 0]
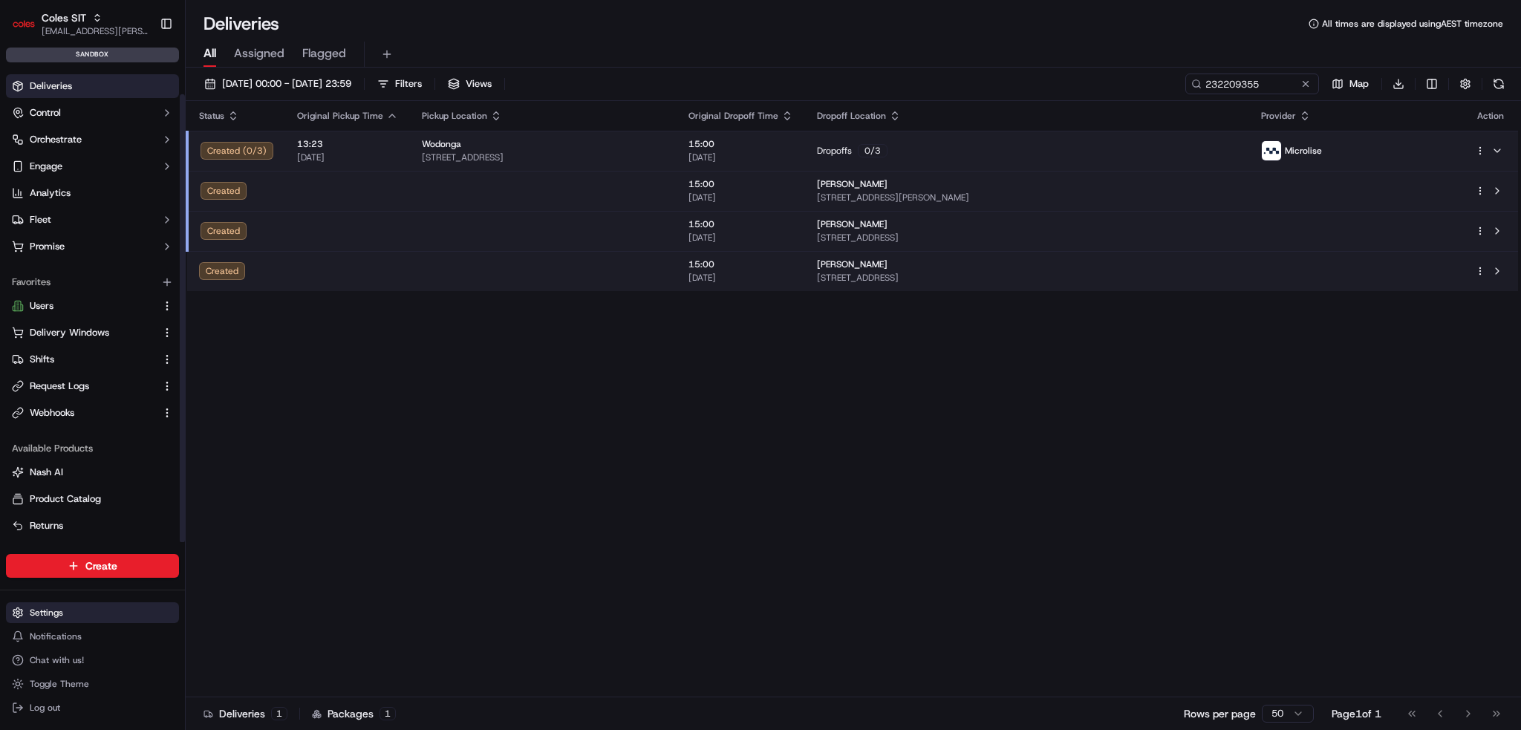
click at [71, 615] on html "Coles SIT [EMAIL_ADDRESS][PERSON_NAME][PERSON_NAME][DOMAIN_NAME] Toggle Sidebar…" at bounding box center [760, 365] width 1521 height 730
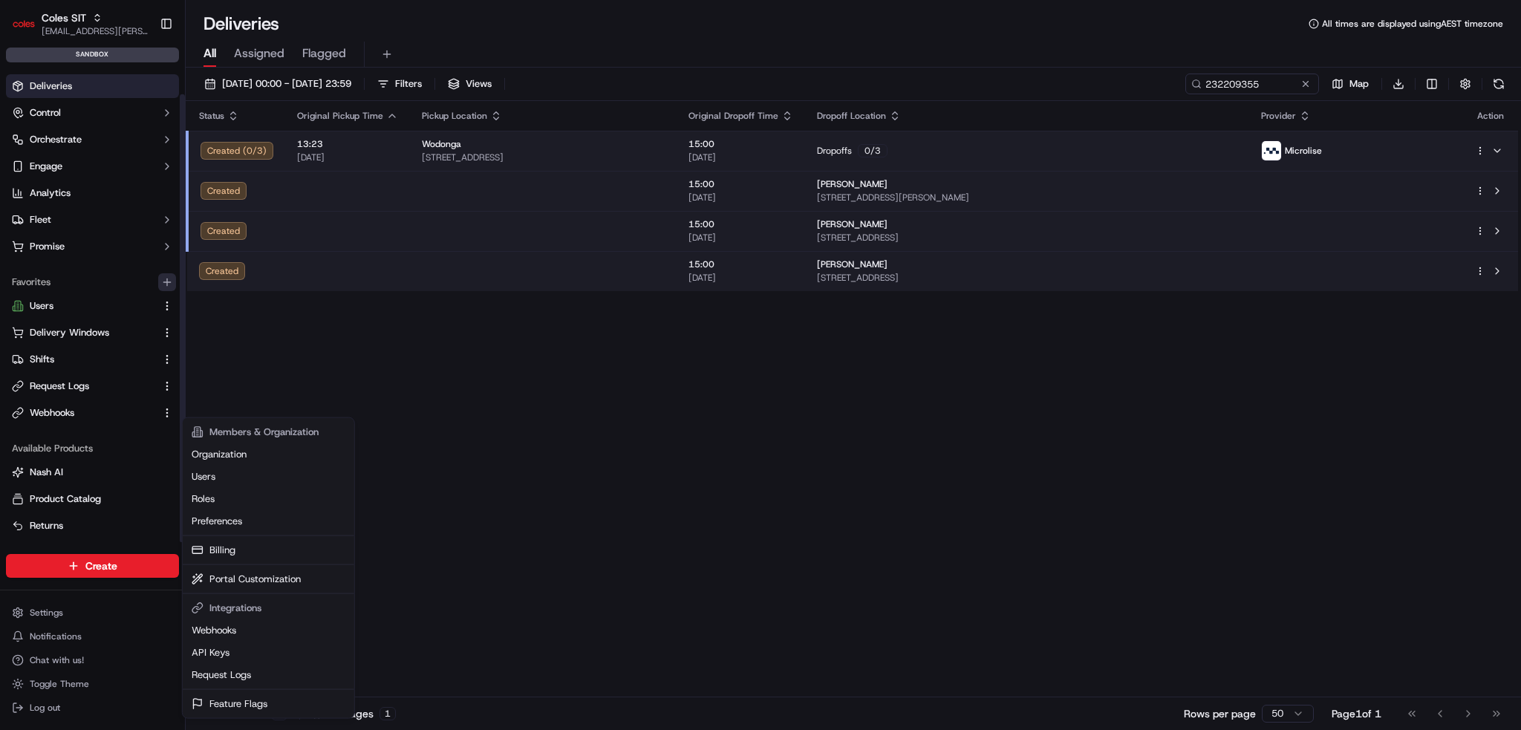
click at [163, 278] on icon "button" at bounding box center [167, 282] width 12 height 12
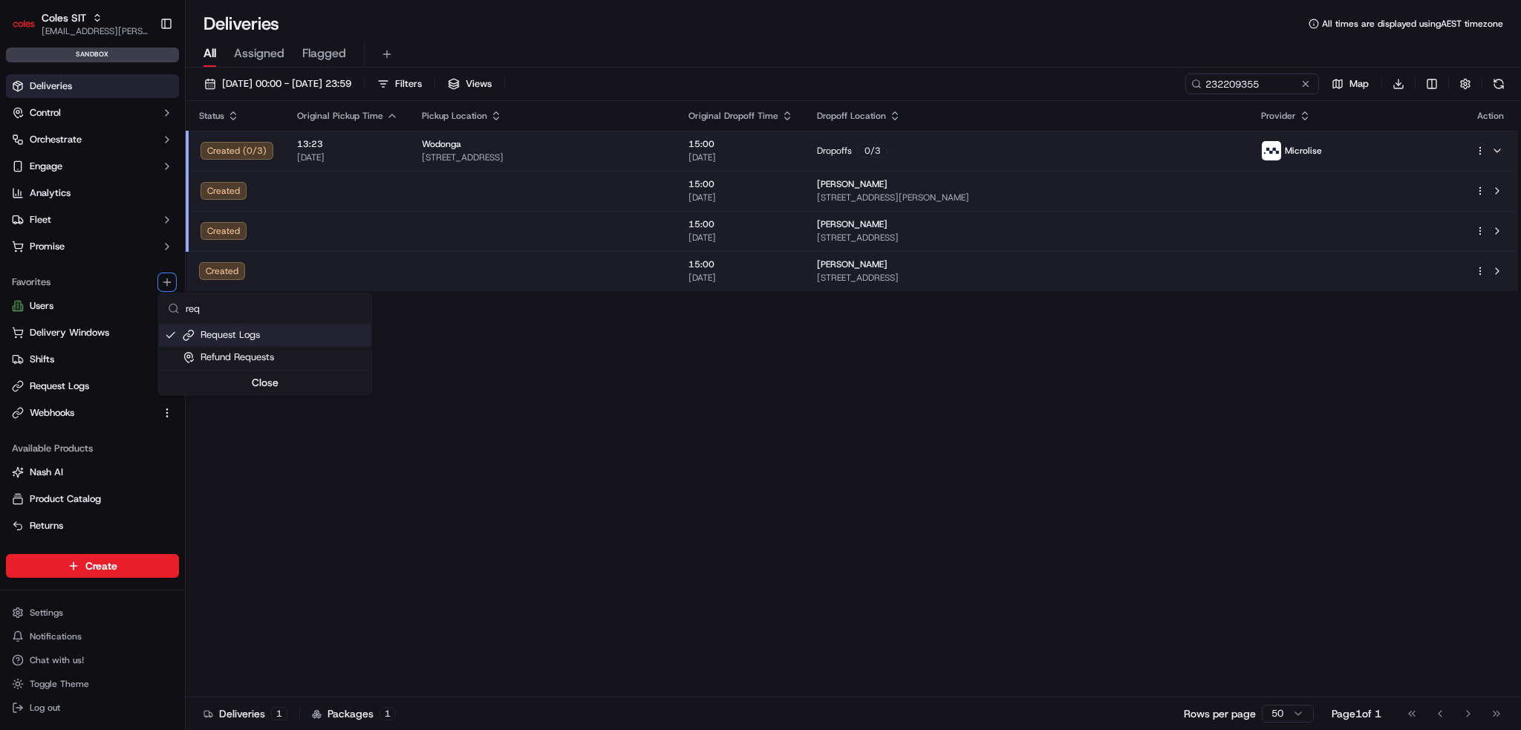
type input "req"
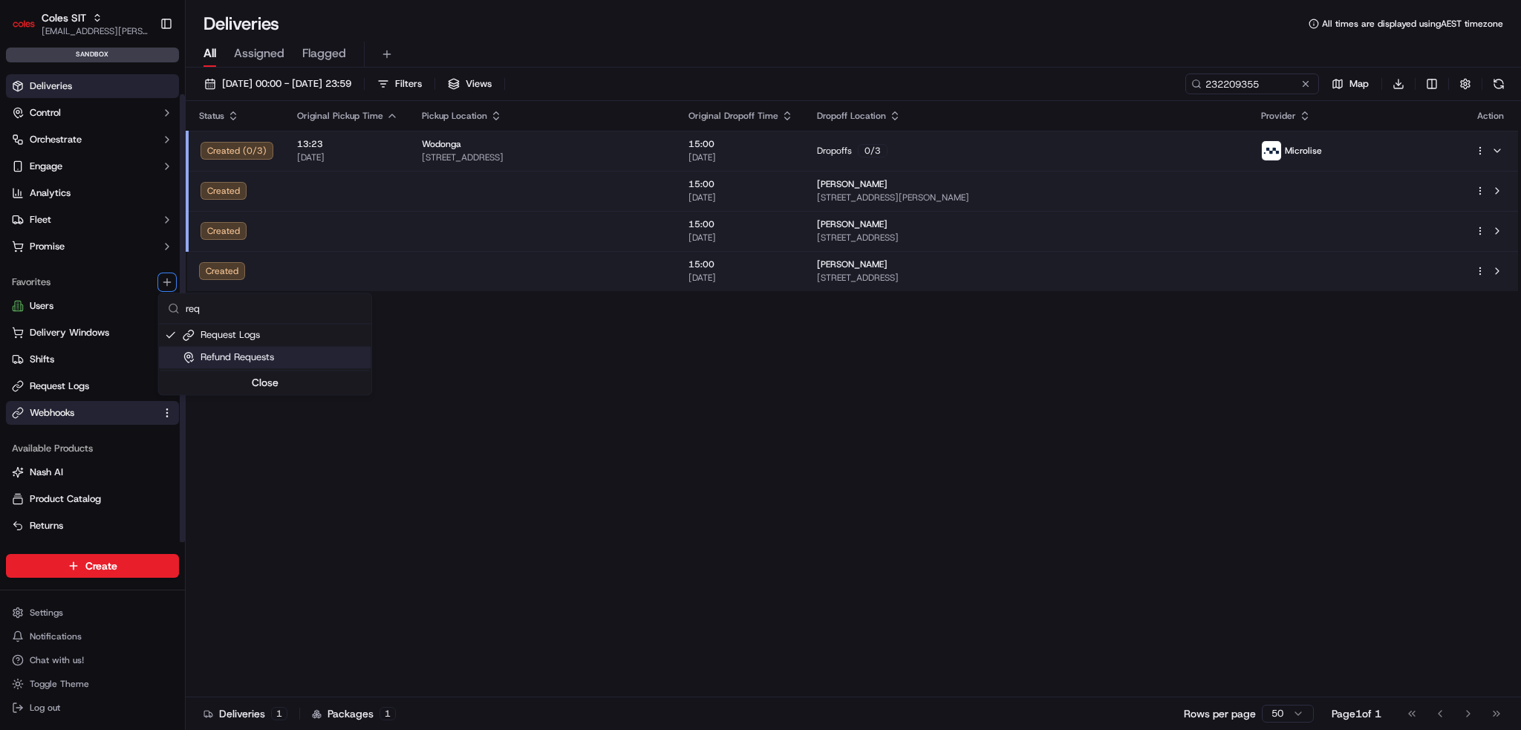
click at [51, 409] on span "Webhooks" at bounding box center [52, 412] width 45 height 13
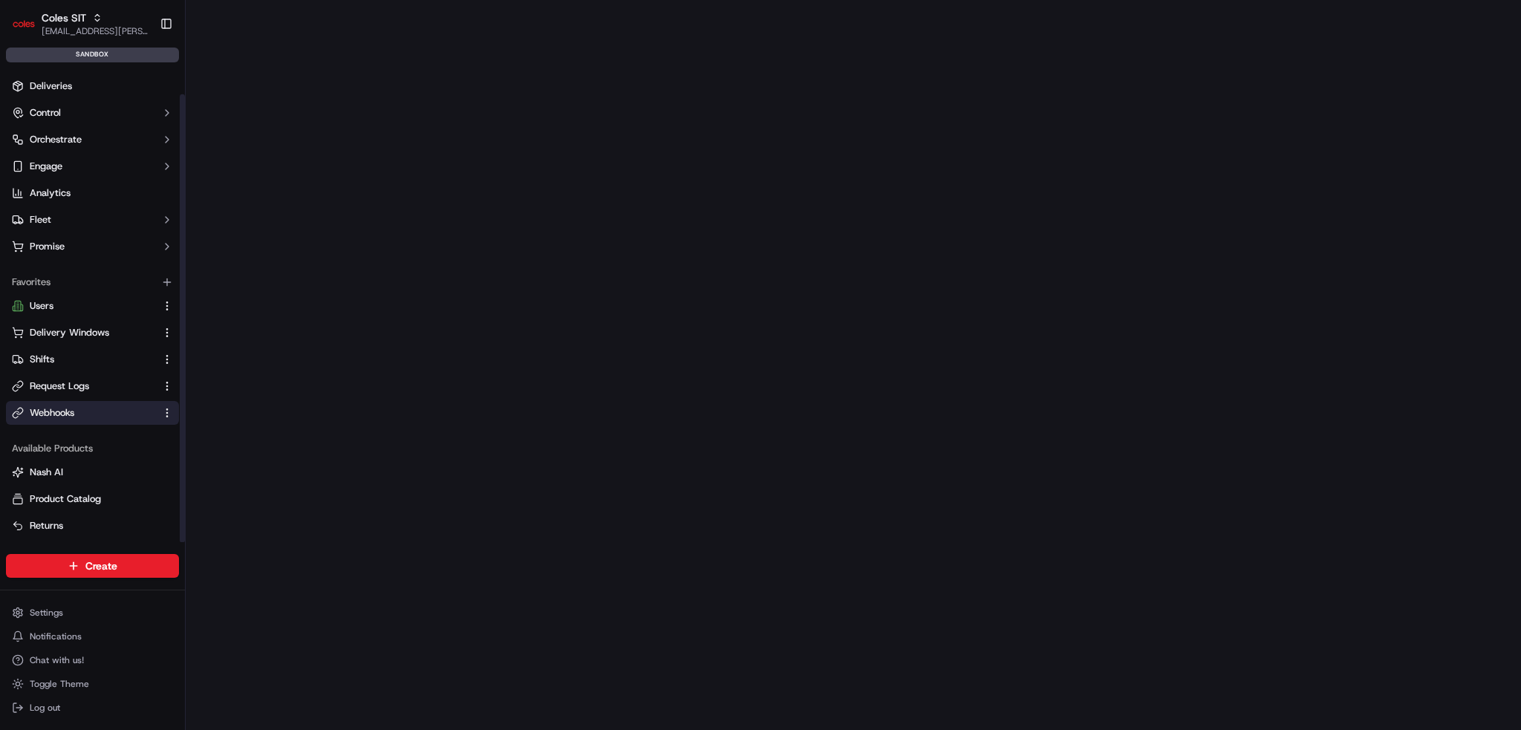
click at [51, 415] on span "Webhooks" at bounding box center [52, 412] width 45 height 13
click at [56, 394] on button "Request Logs" at bounding box center [92, 386] width 173 height 24
click at [69, 388] on span "Request Logs" at bounding box center [59, 385] width 59 height 13
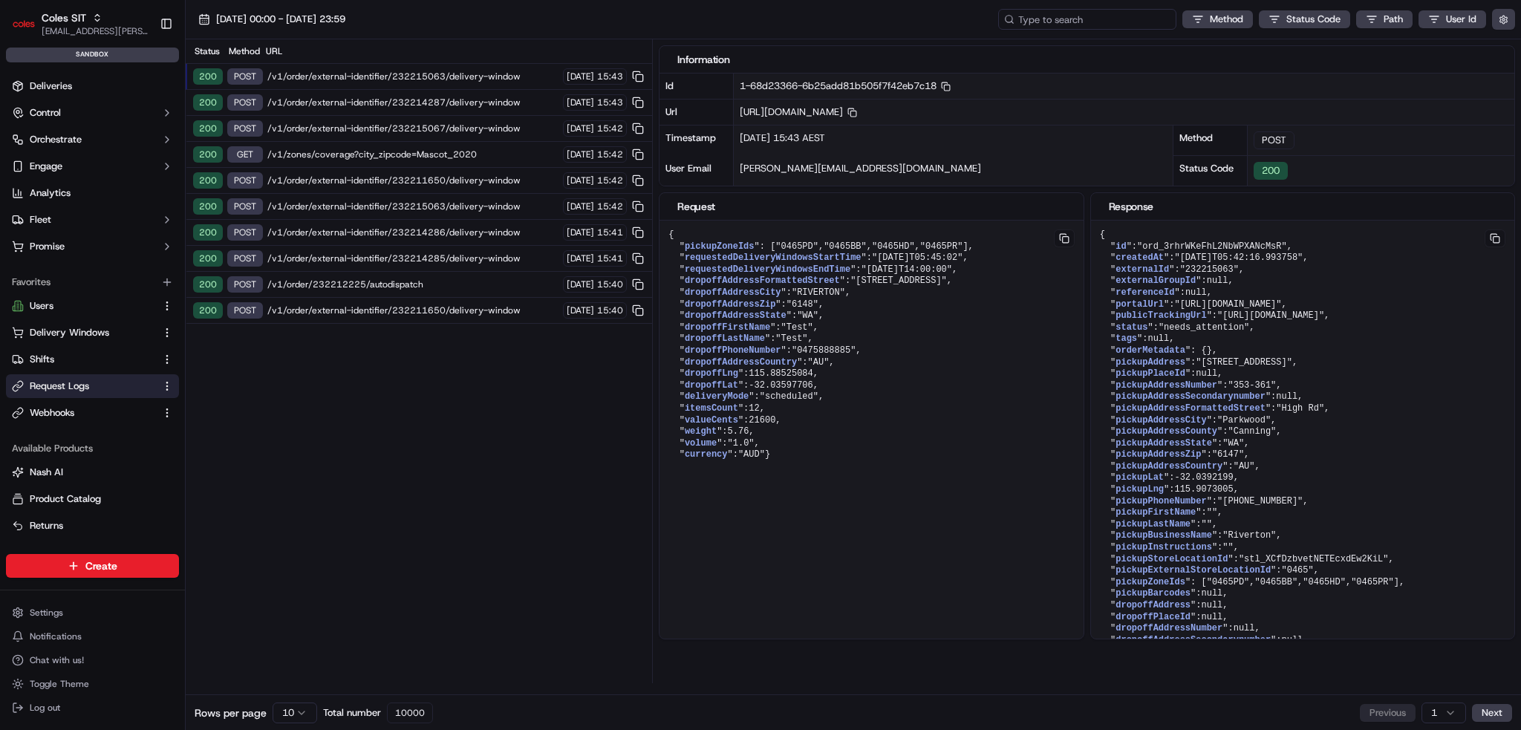
click at [1090, 16] on input at bounding box center [1087, 19] width 178 height 21
click at [65, 82] on span "Deliveries" at bounding box center [51, 85] width 42 height 13
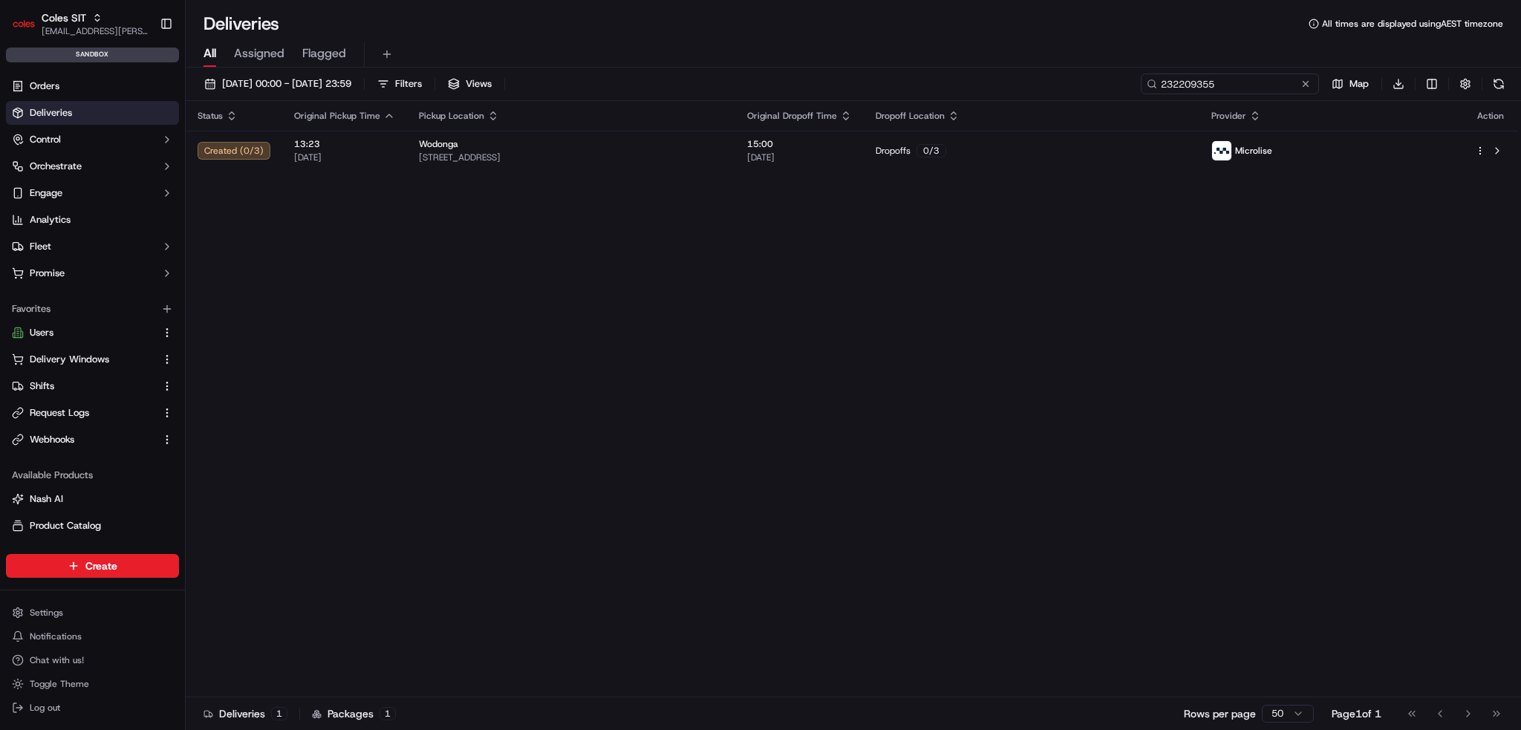
click at [1287, 88] on input "232209355" at bounding box center [1229, 84] width 178 height 21
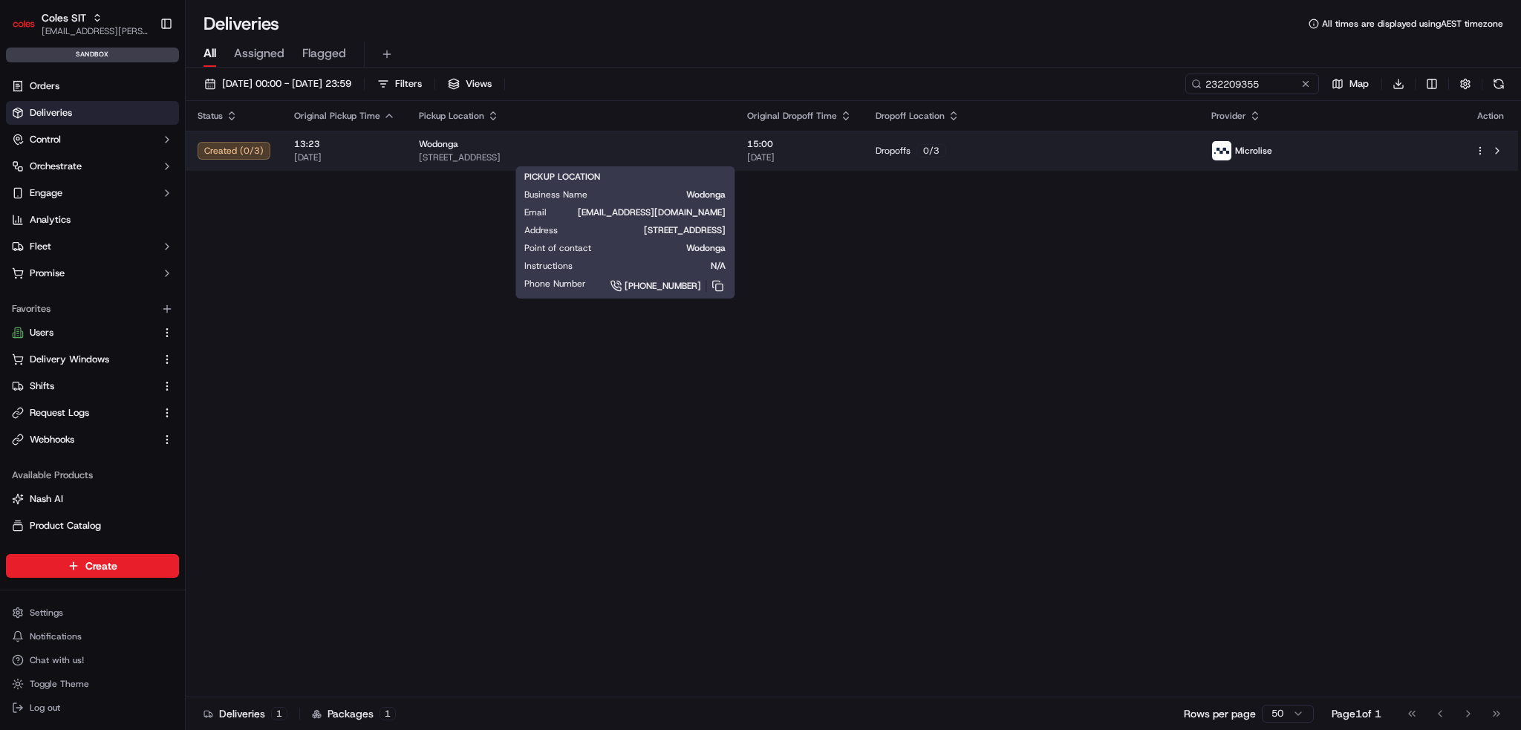
click at [661, 139] on div "Wodonga" at bounding box center [571, 144] width 304 height 12
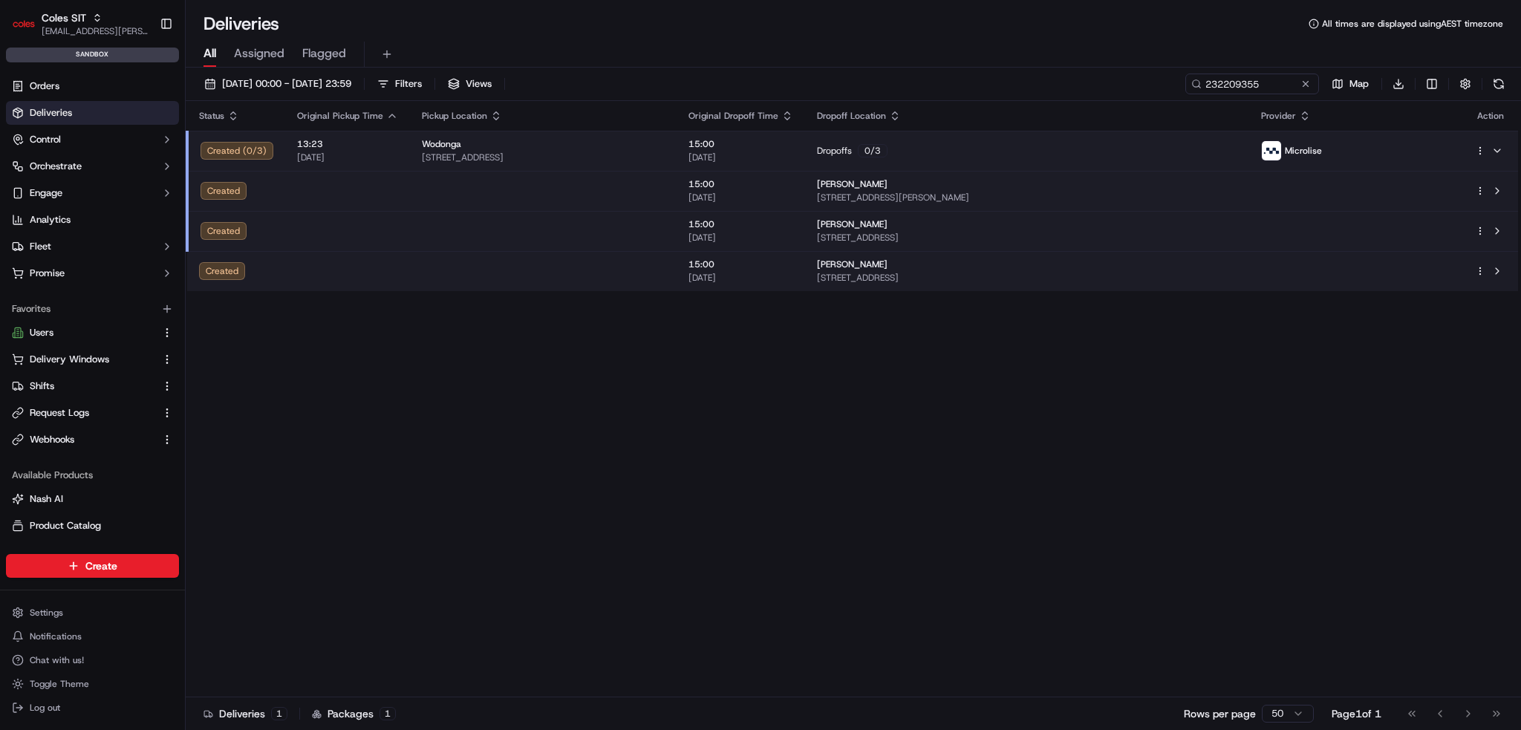
click at [1322, 145] on span "Microlise" at bounding box center [1302, 151] width 37 height 12
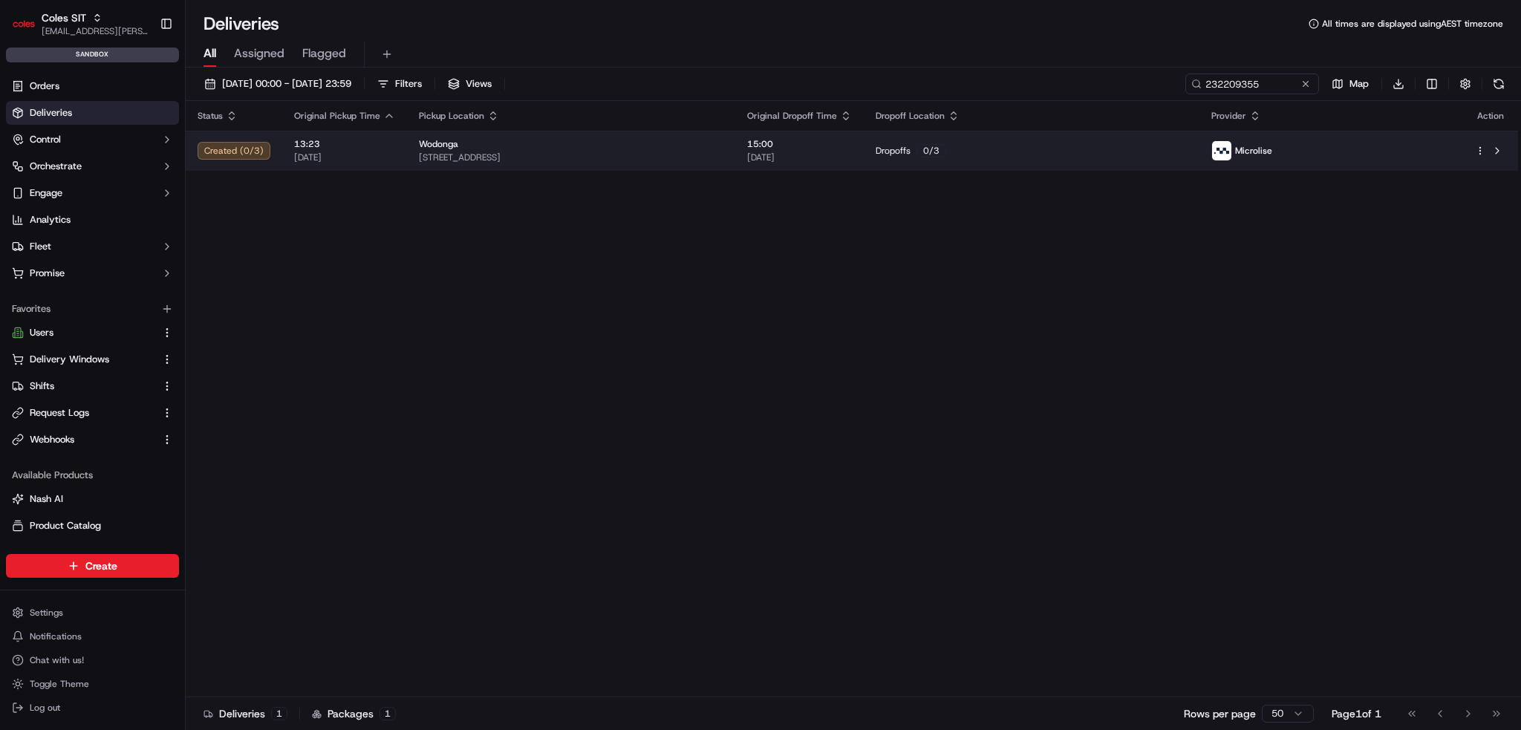
click at [1369, 151] on div "Microlise" at bounding box center [1331, 150] width 240 height 21
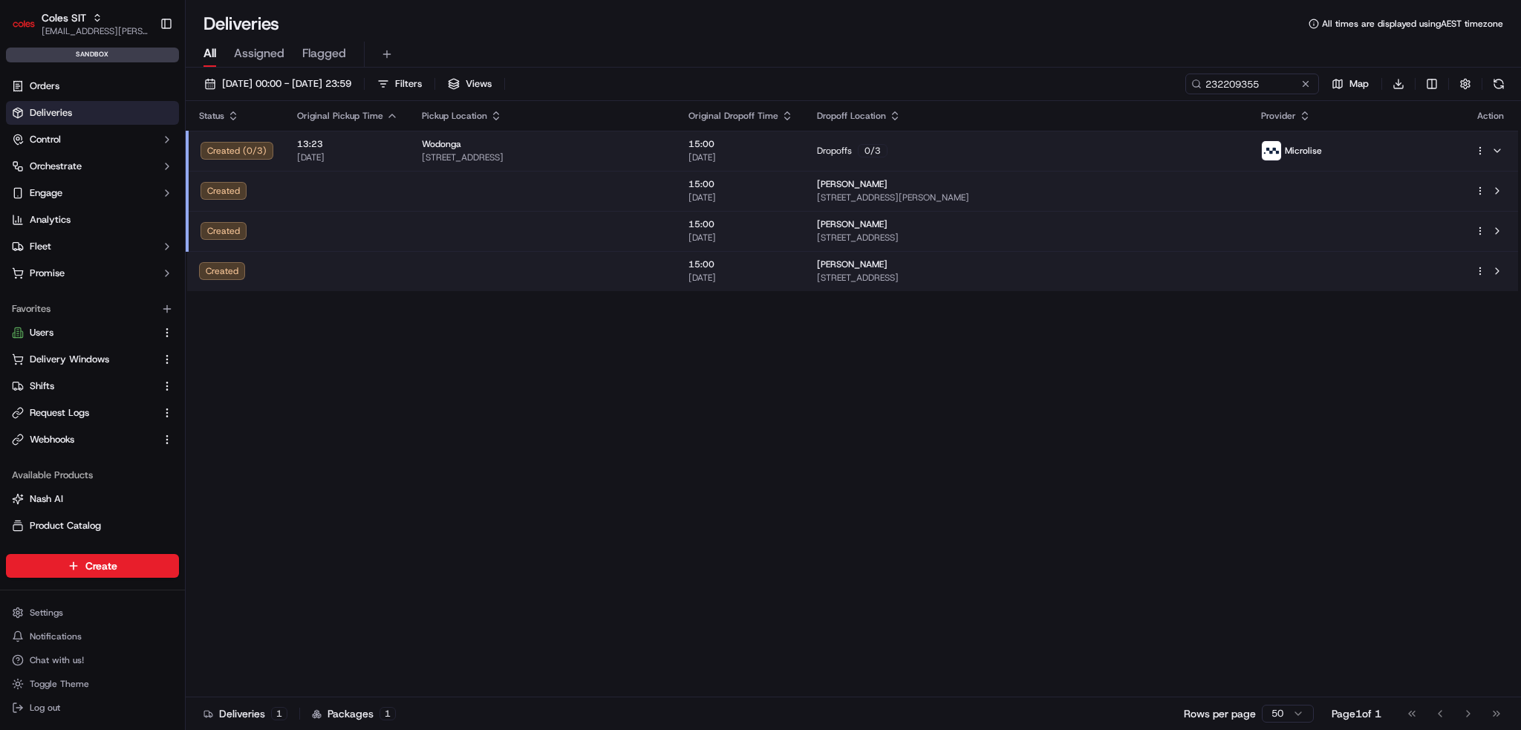
click at [1483, 153] on html "Coles SIT [EMAIL_ADDRESS][PERSON_NAME][PERSON_NAME][DOMAIN_NAME] Toggle Sidebar…" at bounding box center [760, 365] width 1521 height 730
click at [1420, 192] on span "Delivery Details" at bounding box center [1415, 198] width 66 height 12
click at [1258, 191] on html "Coles SIT [EMAIL_ADDRESS][PERSON_NAME][PERSON_NAME][DOMAIN_NAME] Toggle Sidebar…" at bounding box center [760, 365] width 1521 height 730
click at [1477, 188] on html "Coles SIT [EMAIL_ADDRESS][PERSON_NAME][PERSON_NAME][DOMAIN_NAME] Toggle Sidebar…" at bounding box center [760, 365] width 1521 height 730
click at [1423, 238] on span "Delivery Details" at bounding box center [1415, 238] width 66 height 12
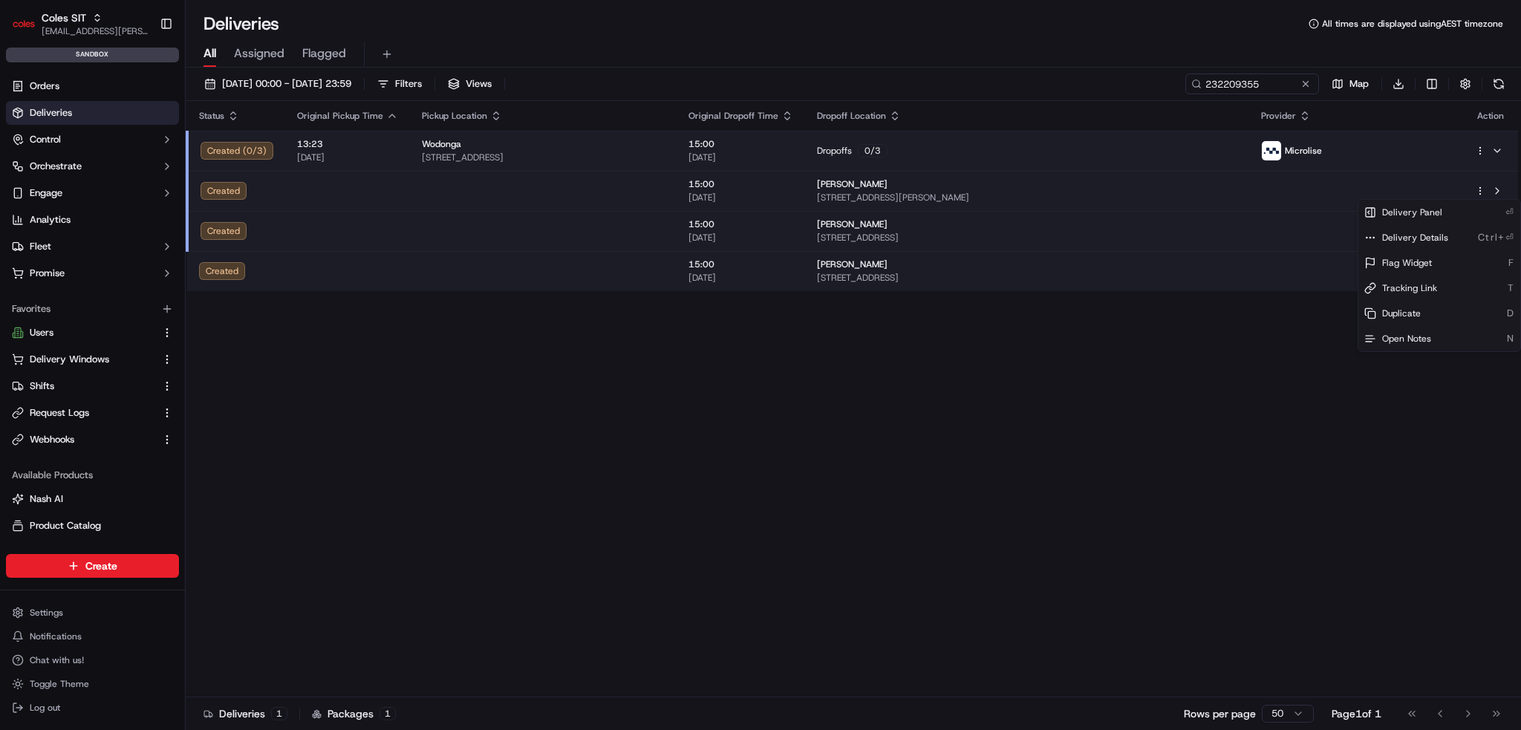
click at [29, 23] on html "Coles SIT [EMAIL_ADDRESS][PERSON_NAME][PERSON_NAME][DOMAIN_NAME] Toggle Sidebar…" at bounding box center [760, 365] width 1521 height 730
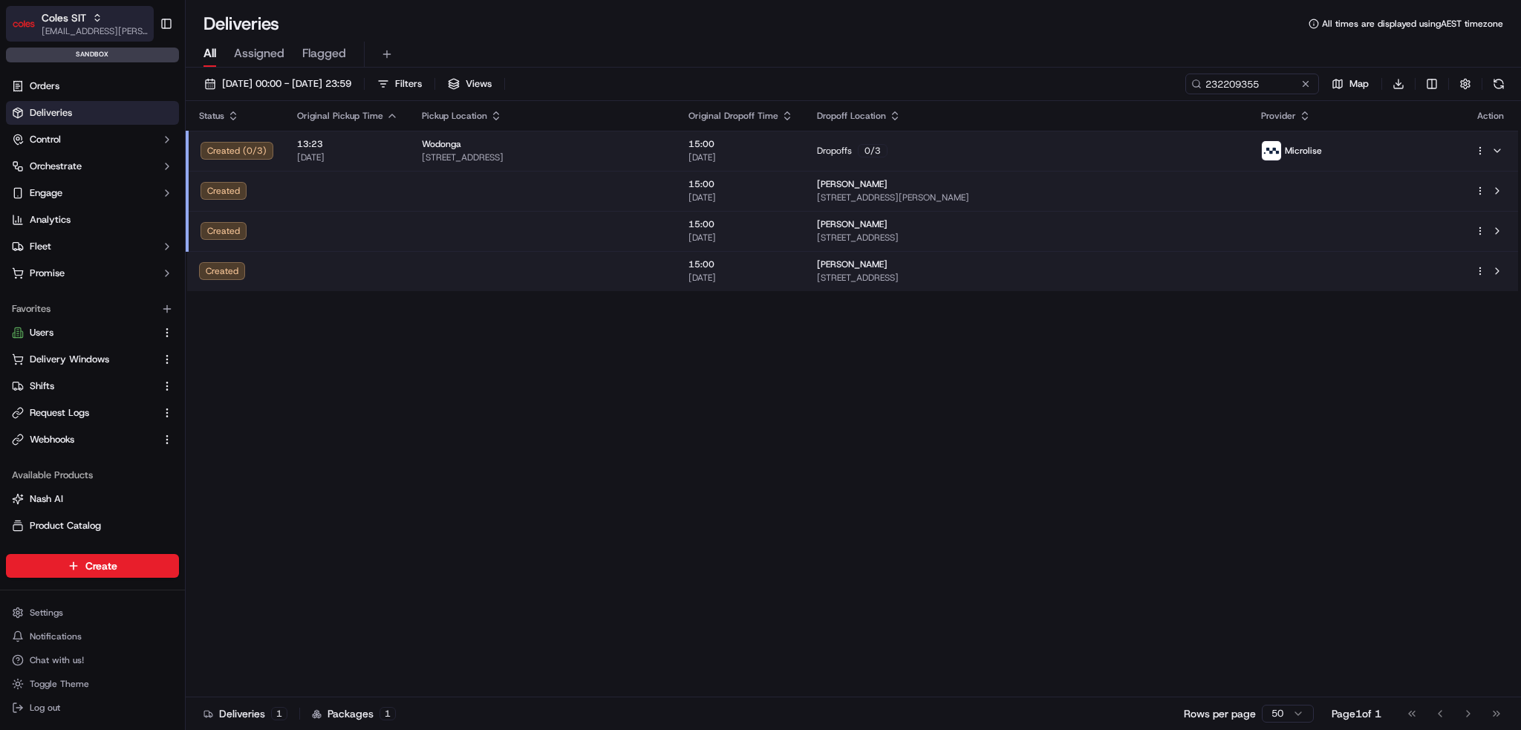
click at [30, 17] on img "button" at bounding box center [24, 24] width 24 height 24
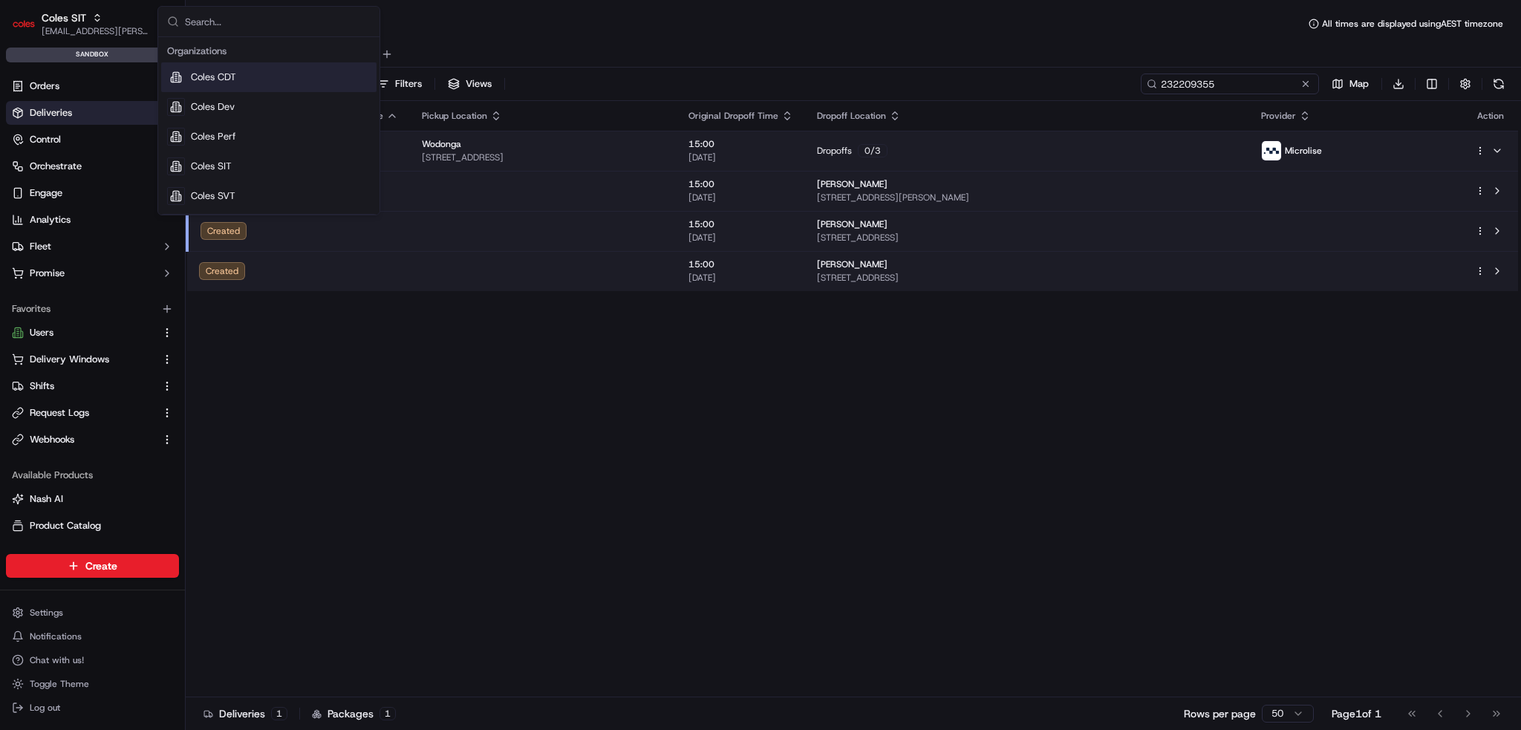
click at [1217, 82] on input "232209355" at bounding box center [1229, 84] width 178 height 21
click at [1217, 81] on input "232209355" at bounding box center [1229, 84] width 178 height 21
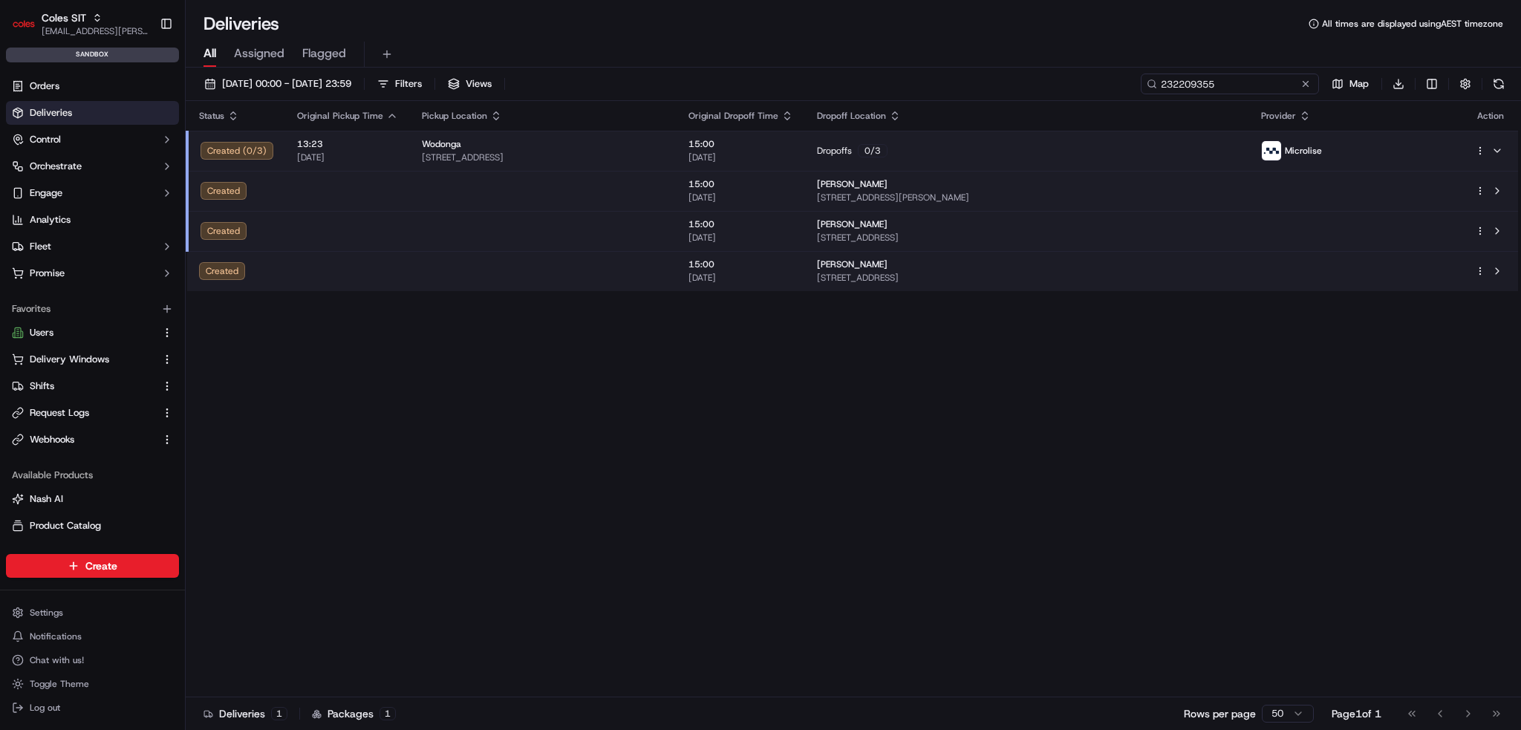
click at [1217, 81] on input "232209355" at bounding box center [1229, 84] width 178 height 21
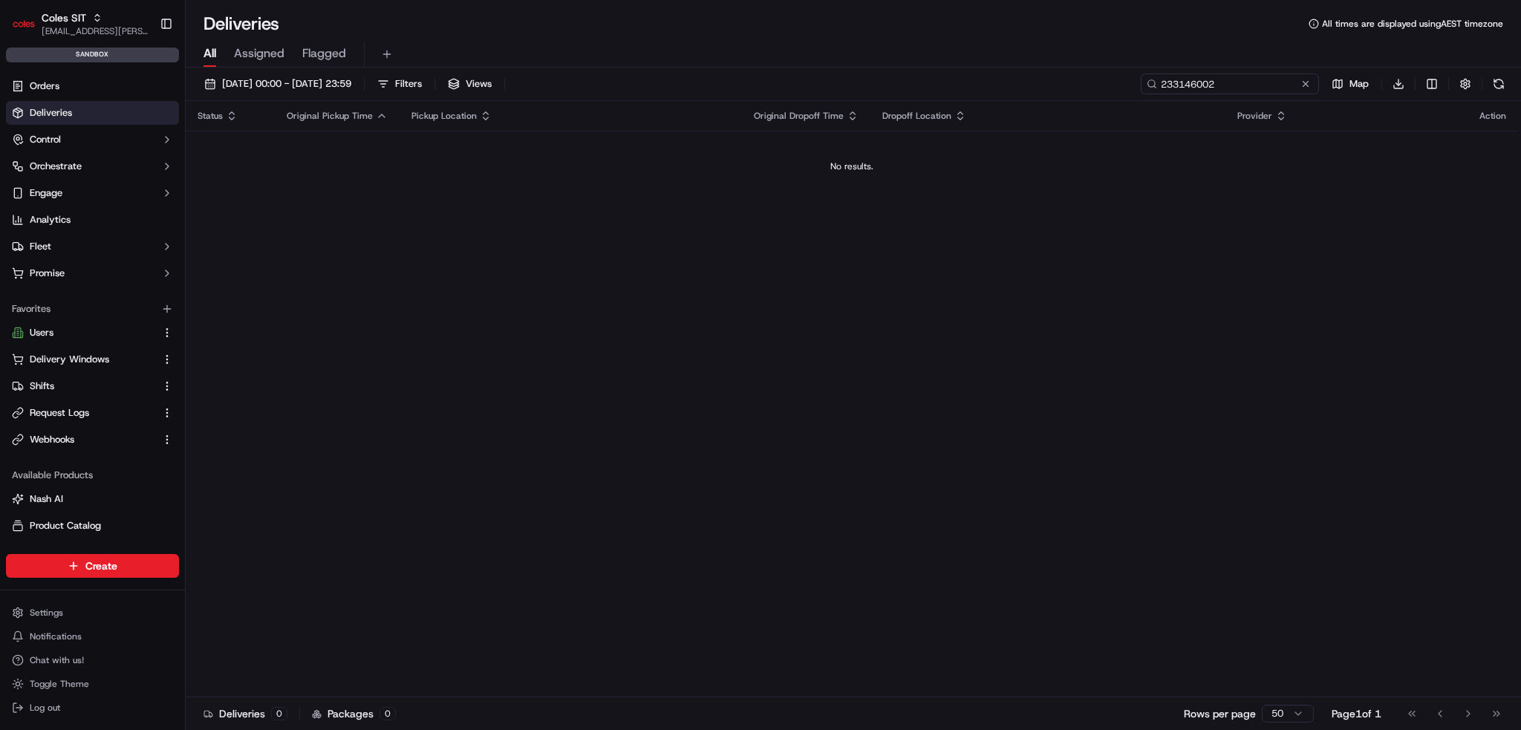
type input "233146002"
click at [1215, 93] on input "233146002" at bounding box center [1229, 84] width 178 height 21
click at [1217, 93] on input "233146002" at bounding box center [1229, 84] width 178 height 21
click at [99, 86] on link "Orders" at bounding box center [92, 86] width 173 height 24
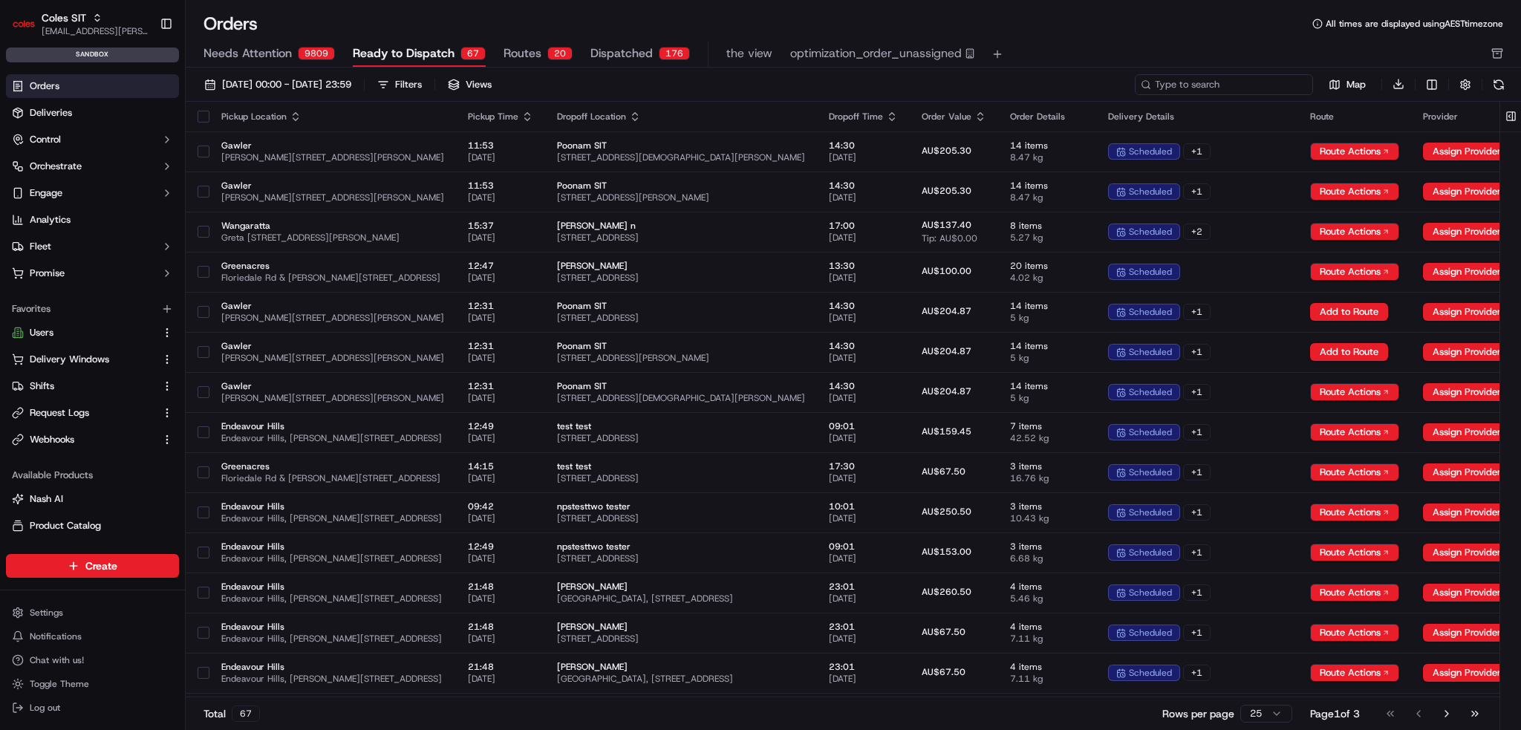
click at [1218, 82] on input at bounding box center [1223, 84] width 178 height 21
paste input "233146002"
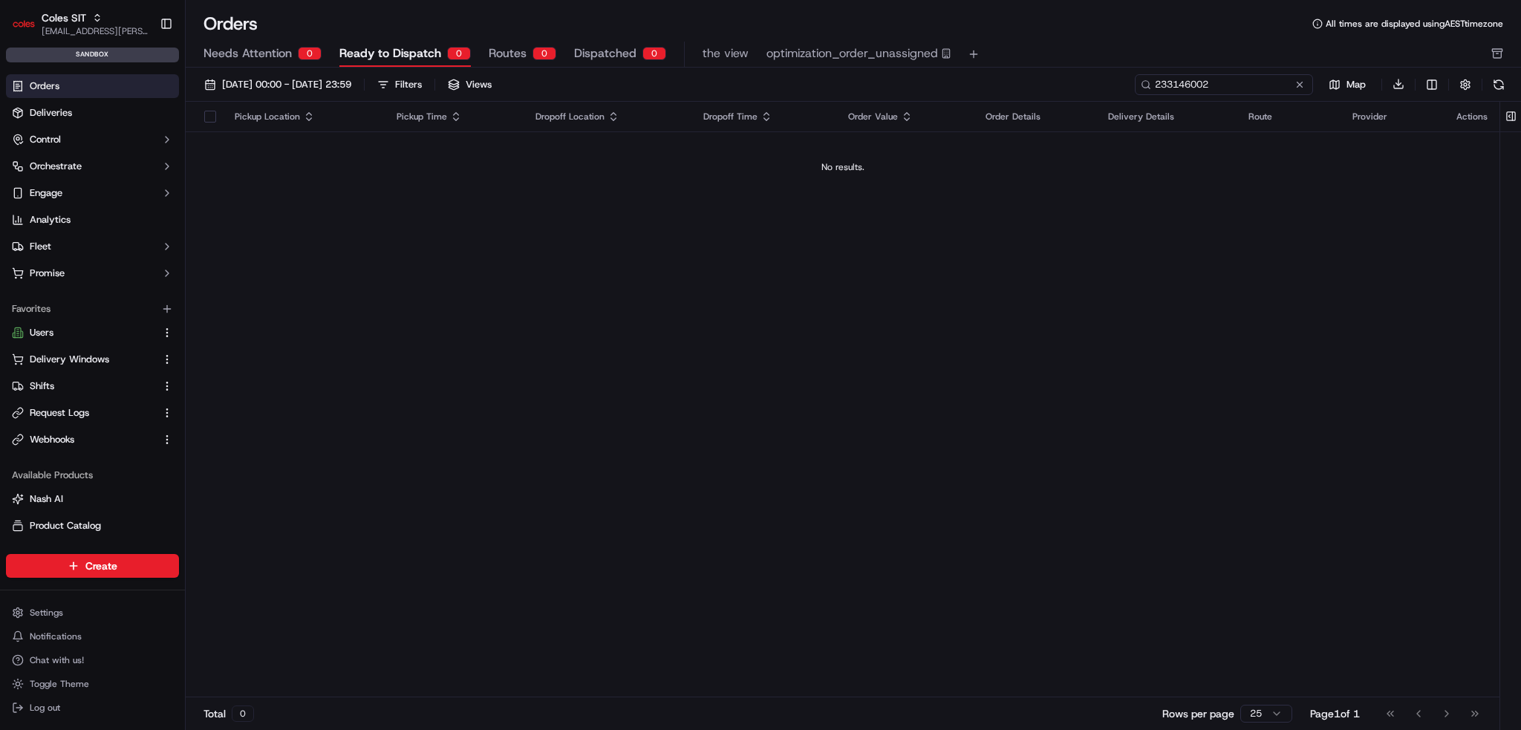
type input "233146002"
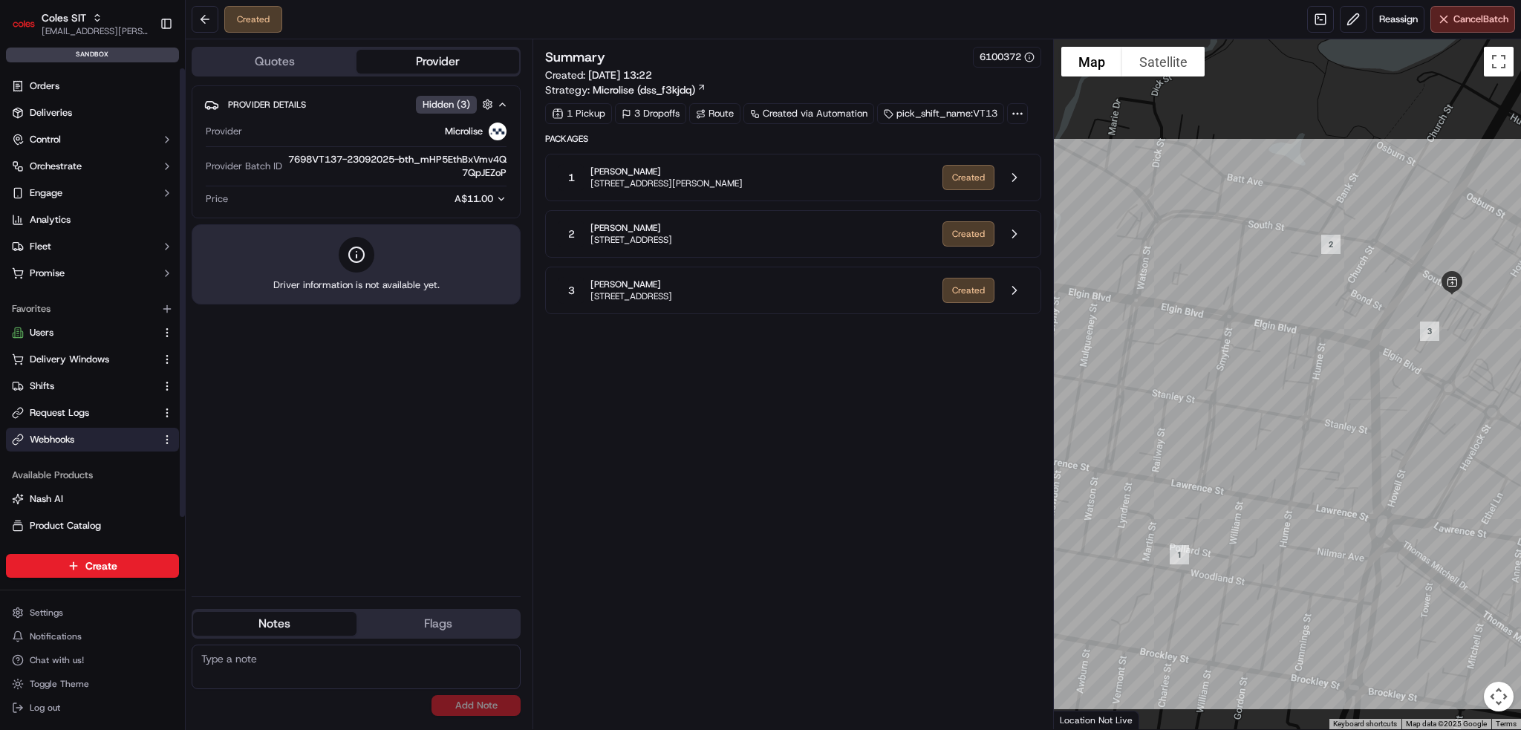
click at [86, 444] on link "Webhooks" at bounding box center [83, 439] width 143 height 13
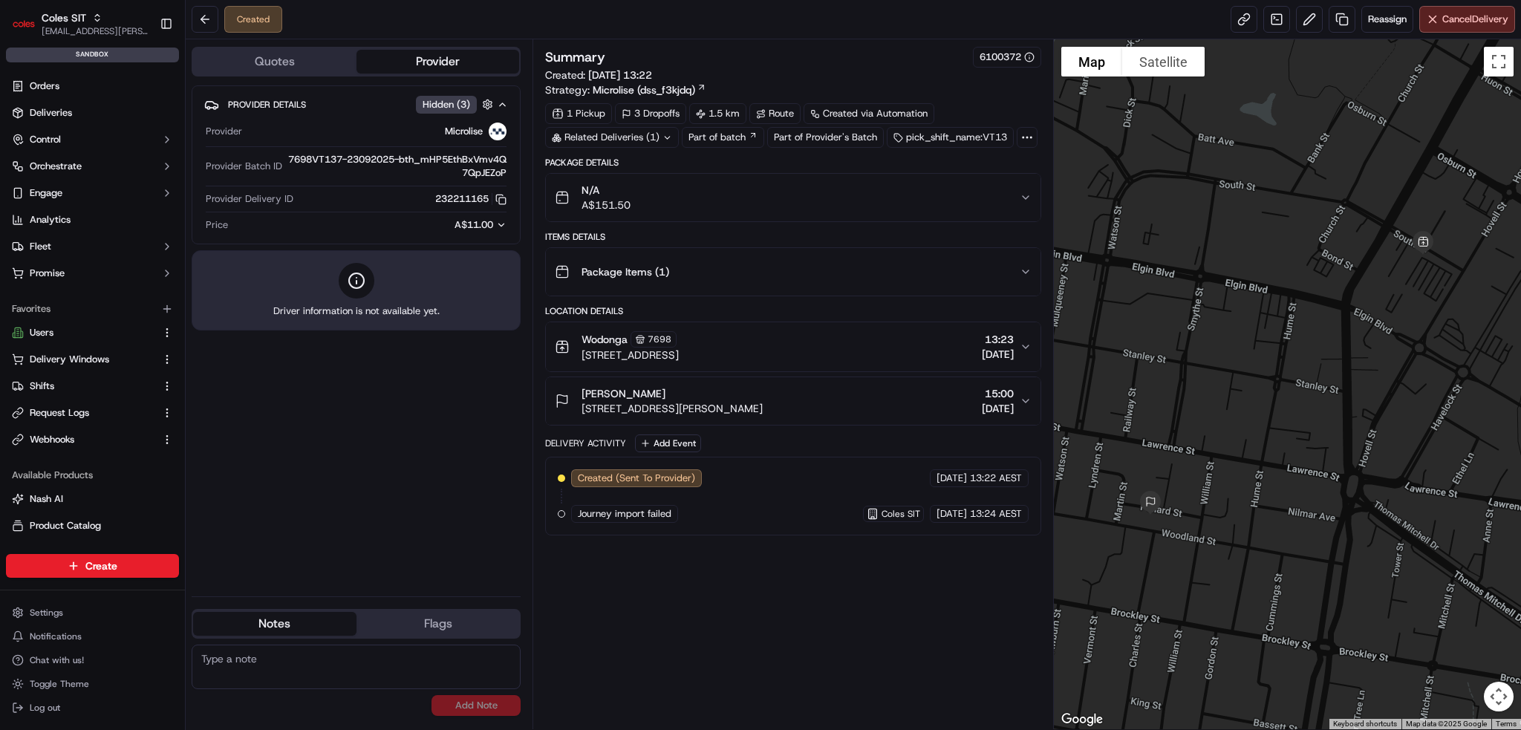
click at [618, 512] on span "Journey import failed" at bounding box center [625, 513] width 94 height 13
click at [592, 516] on span "Journey import failed" at bounding box center [625, 513] width 94 height 13
click at [609, 538] on div "Summary 6100372 Created: 23/09/2025 13:22 Strategy: Microlise (dss_f3kjdq) 1 Pi…" at bounding box center [792, 384] width 495 height 675
